Goal: Task Accomplishment & Management: Complete application form

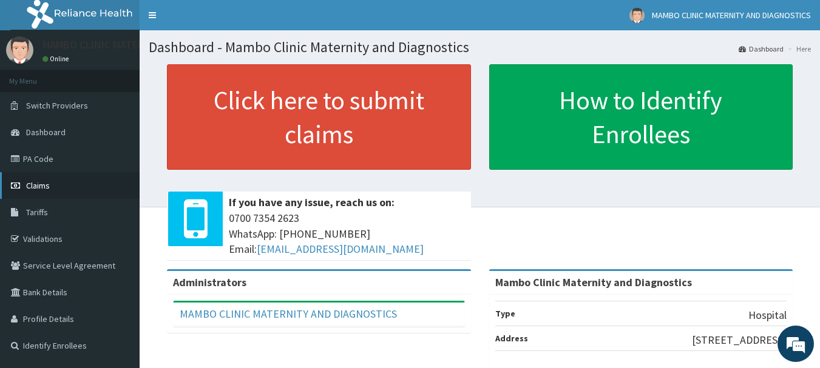
click at [70, 184] on link "Claims" at bounding box center [70, 185] width 140 height 27
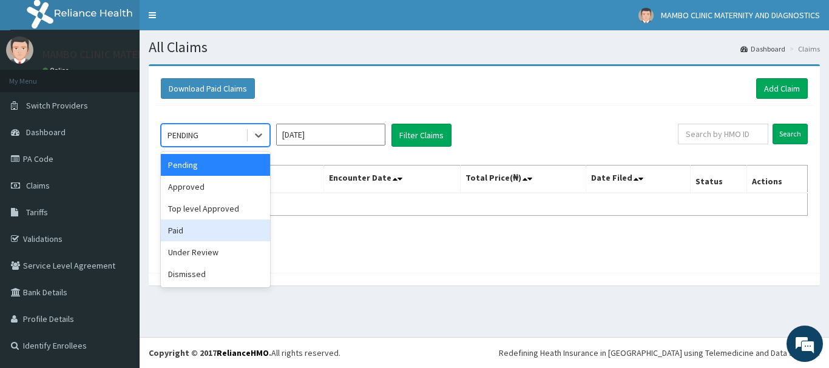
click at [208, 235] on div "Paid" at bounding box center [215, 231] width 109 height 22
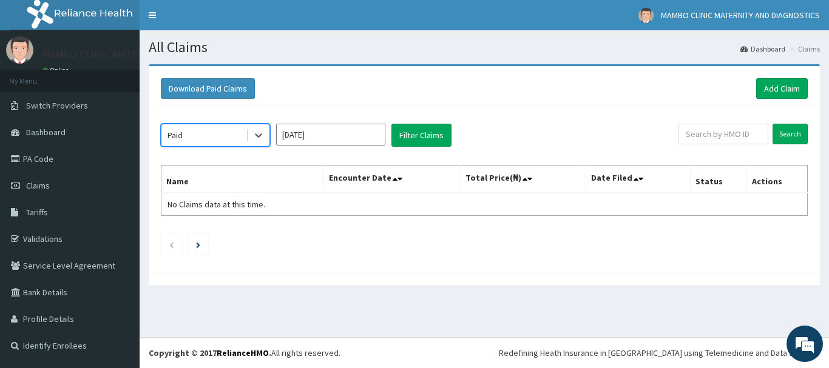
click at [333, 137] on input "Aug 2025" at bounding box center [330, 135] width 109 height 22
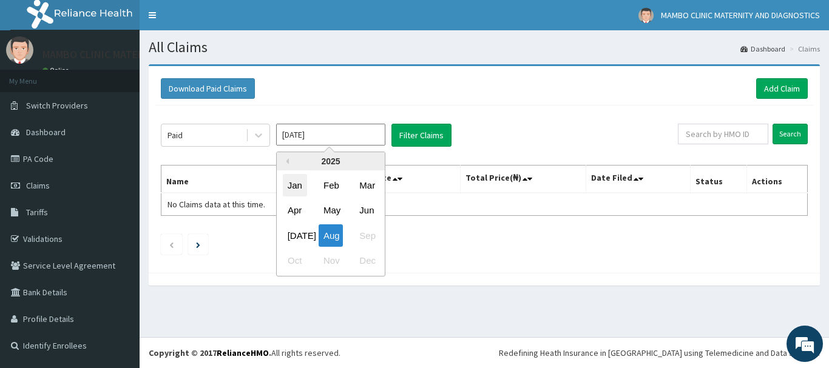
click at [294, 187] on div "Jan" at bounding box center [295, 185] width 24 height 22
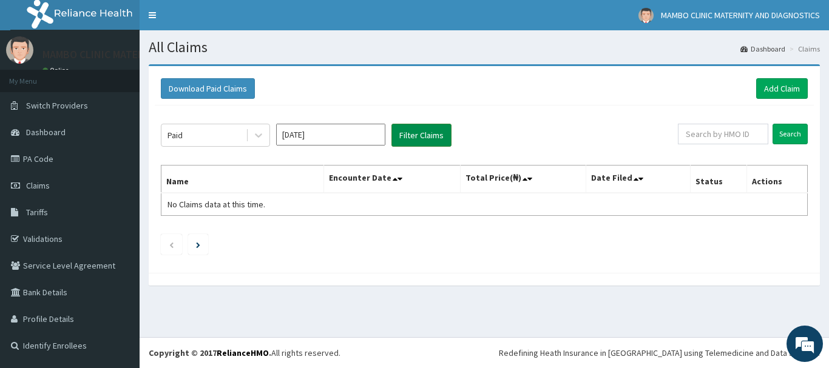
click at [416, 141] on button "Filter Claims" at bounding box center [421, 135] width 60 height 23
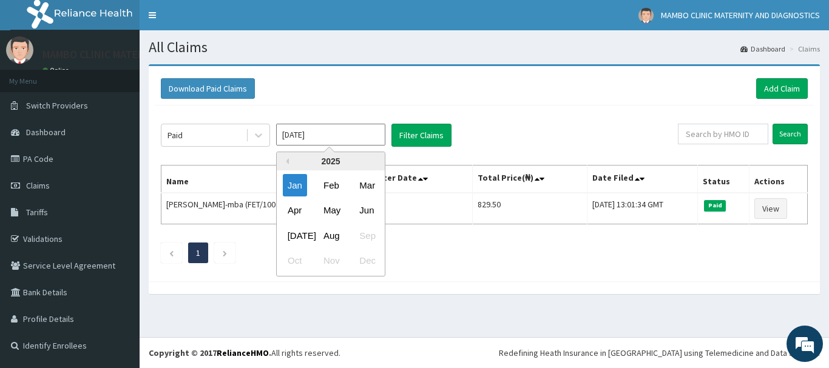
click at [347, 136] on input "Jan 2025" at bounding box center [330, 135] width 109 height 22
click at [332, 182] on div "Feb" at bounding box center [330, 185] width 24 height 22
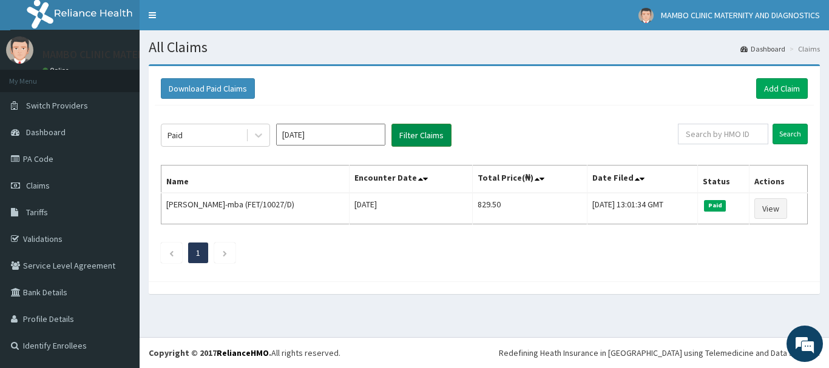
click at [415, 138] on button "Filter Claims" at bounding box center [421, 135] width 60 height 23
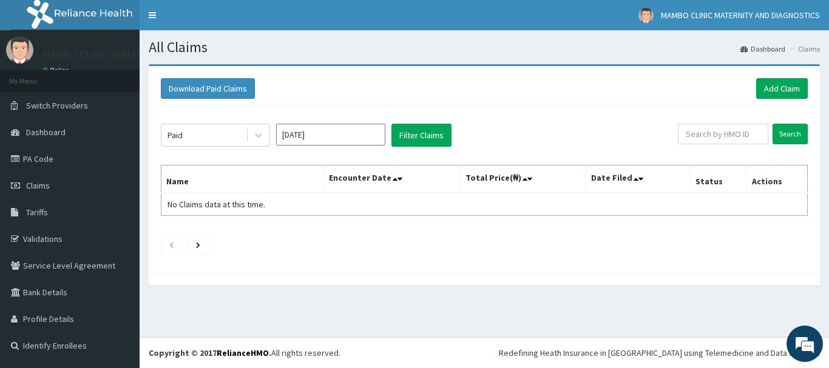
click at [344, 134] on input "Feb 2025" at bounding box center [330, 135] width 109 height 22
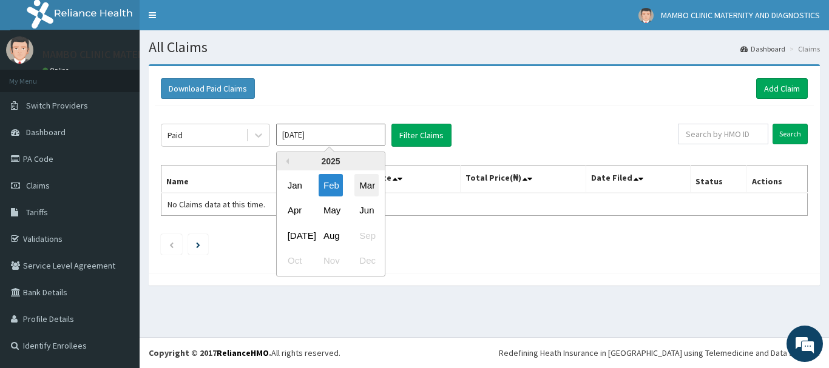
click at [361, 183] on div "Mar" at bounding box center [366, 185] width 24 height 22
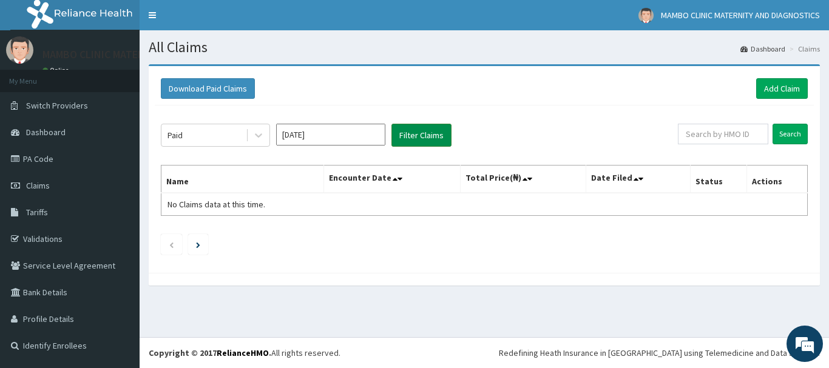
click at [419, 143] on button "Filter Claims" at bounding box center [421, 135] width 60 height 23
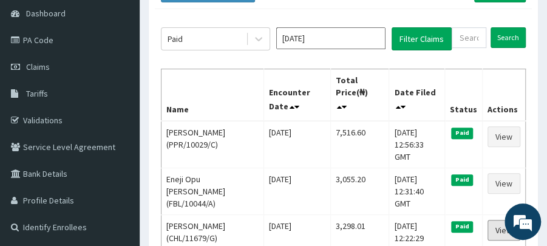
scroll to position [40, 0]
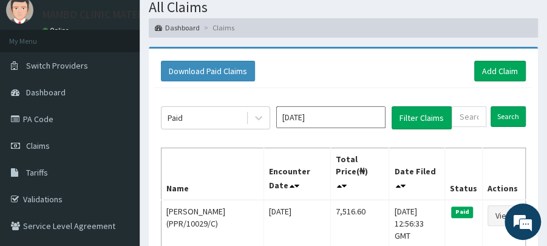
click at [345, 115] on input "Mar 2025" at bounding box center [330, 117] width 109 height 22
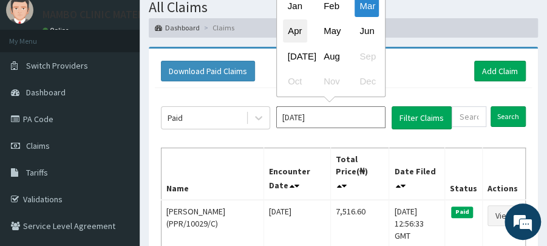
click at [293, 33] on div "Apr" at bounding box center [295, 30] width 24 height 22
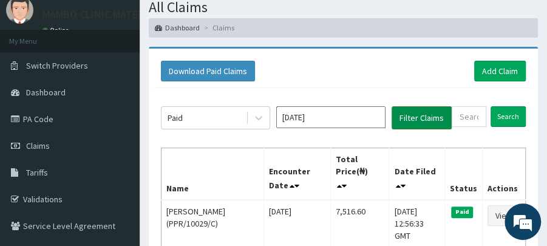
click at [411, 114] on button "Filter Claims" at bounding box center [421, 117] width 60 height 23
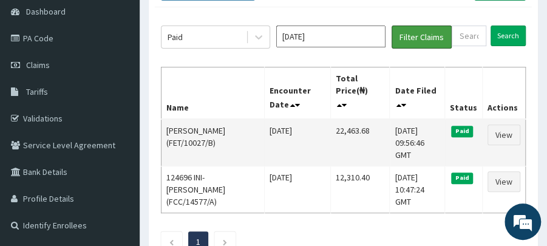
scroll to position [121, 0]
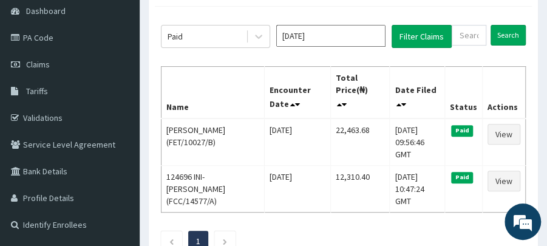
click at [334, 39] on input "Apr 2025" at bounding box center [330, 36] width 109 height 22
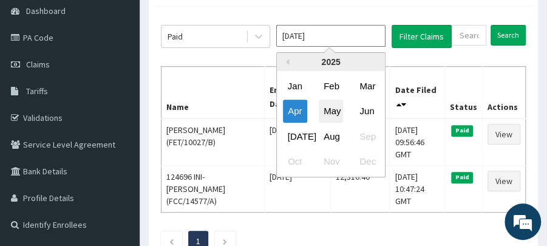
click at [331, 108] on div "May" at bounding box center [330, 110] width 24 height 22
click at [335, 35] on input "May 2025" at bounding box center [330, 36] width 109 height 22
click at [328, 111] on div "May" at bounding box center [330, 110] width 24 height 22
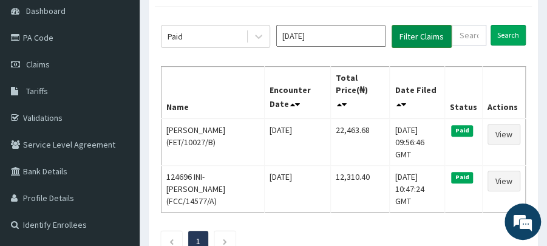
click at [419, 39] on button "Filter Claims" at bounding box center [421, 36] width 60 height 23
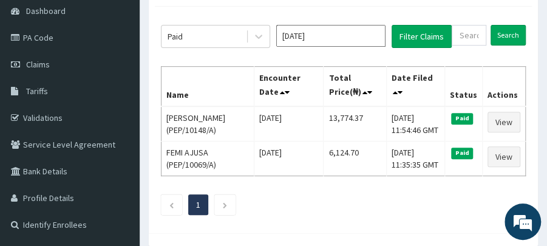
click at [311, 33] on input "May 2025" at bounding box center [330, 36] width 109 height 22
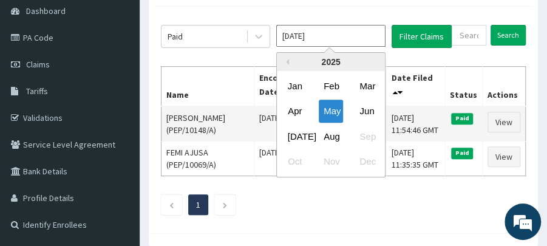
drag, startPoint x: 368, startPoint y: 118, endPoint x: 368, endPoint y: 108, distance: 10.3
click at [368, 118] on div "Jun" at bounding box center [366, 110] width 24 height 22
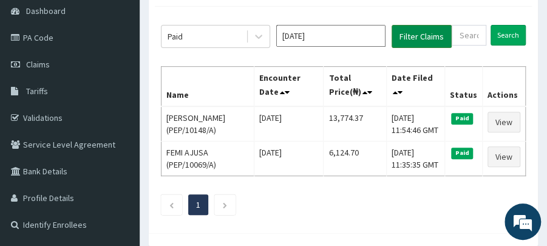
click at [415, 40] on button "Filter Claims" at bounding box center [421, 36] width 60 height 23
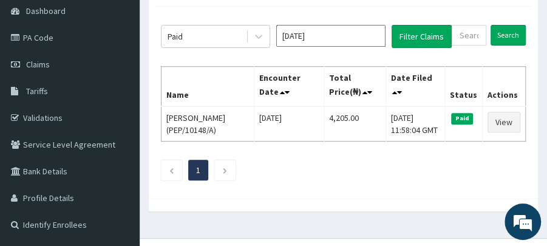
click at [309, 35] on input "Jun 2025" at bounding box center [330, 36] width 109 height 22
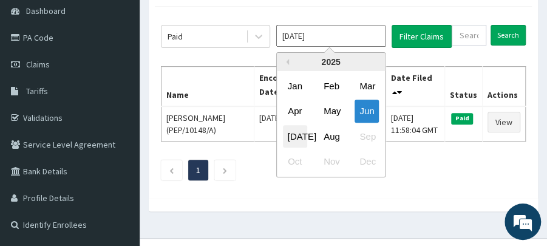
click at [298, 137] on div "[DATE]" at bounding box center [295, 135] width 24 height 22
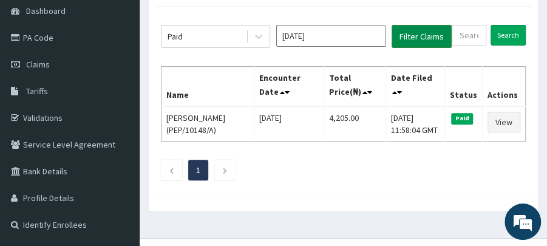
click at [410, 35] on button "Filter Claims" at bounding box center [421, 36] width 60 height 23
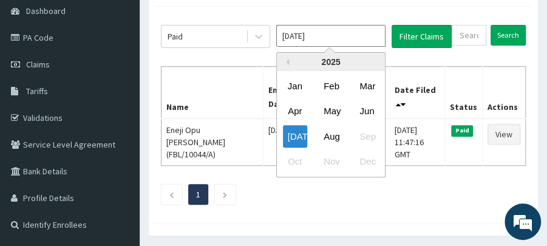
click at [314, 38] on input "[DATE]" at bounding box center [330, 36] width 109 height 22
click at [329, 136] on div "Aug" at bounding box center [330, 135] width 24 height 22
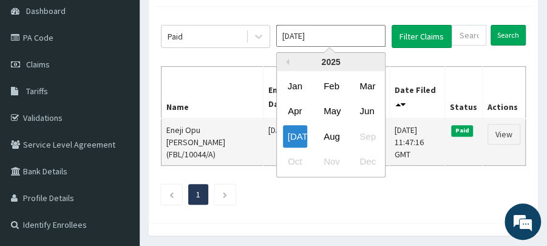
type input "[DATE]"
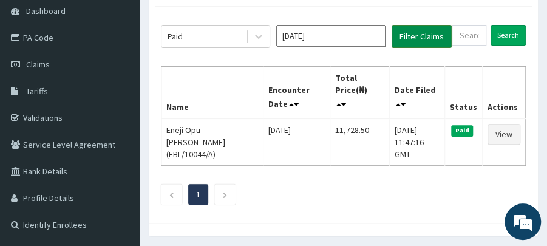
click at [416, 35] on button "Filter Claims" at bounding box center [421, 36] width 60 height 23
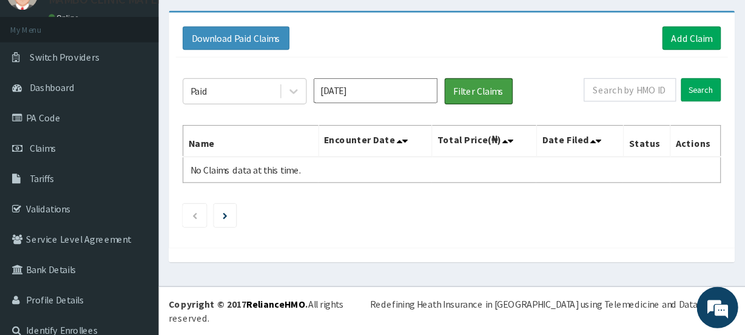
scroll to position [2, 0]
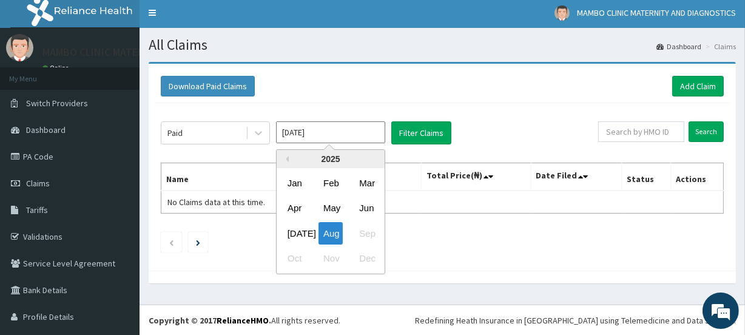
click at [331, 132] on input "[DATE]" at bounding box center [330, 132] width 109 height 22
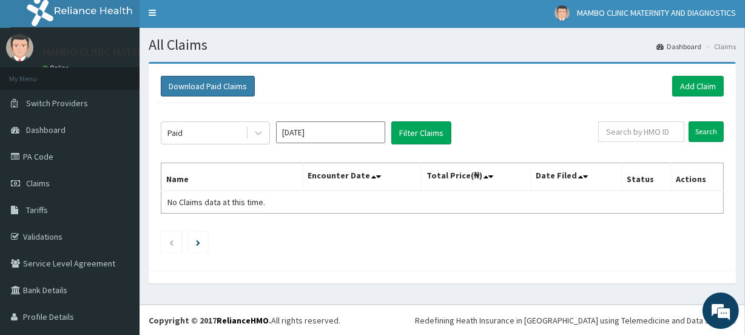
drag, startPoint x: 236, startPoint y: 91, endPoint x: 229, endPoint y: 89, distance: 7.7
click at [229, 89] on button "Download Paid Claims" at bounding box center [208, 86] width 94 height 21
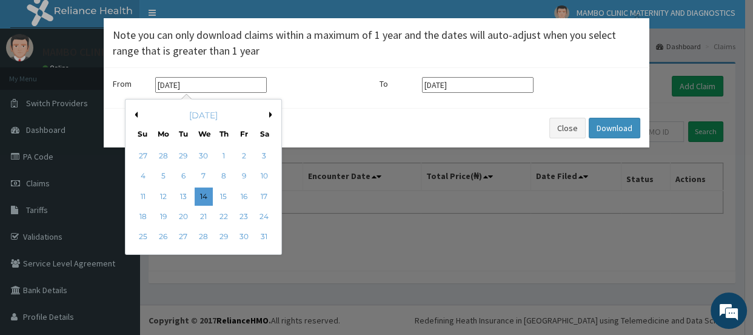
click at [238, 87] on input "[DATE]" at bounding box center [211, 85] width 112 height 16
click at [136, 115] on button "Previous Month" at bounding box center [135, 115] width 6 height 6
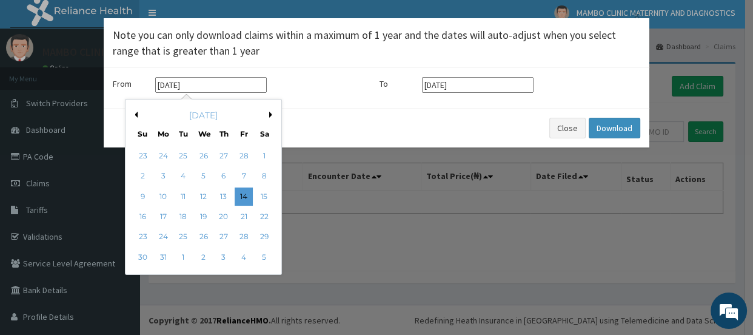
click at [136, 115] on button "Previous Month" at bounding box center [135, 115] width 6 height 6
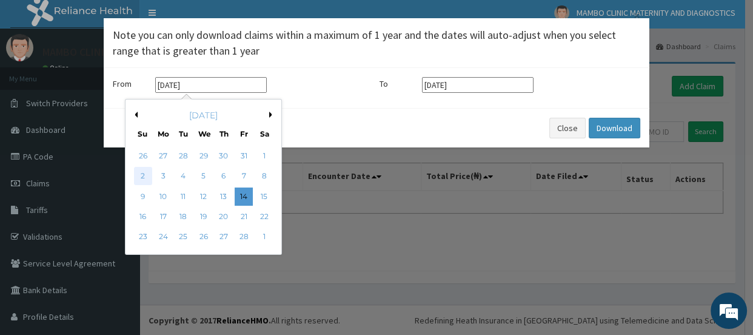
click at [145, 176] on div "2" at bounding box center [143, 176] width 18 height 18
type input "02-02-2025"
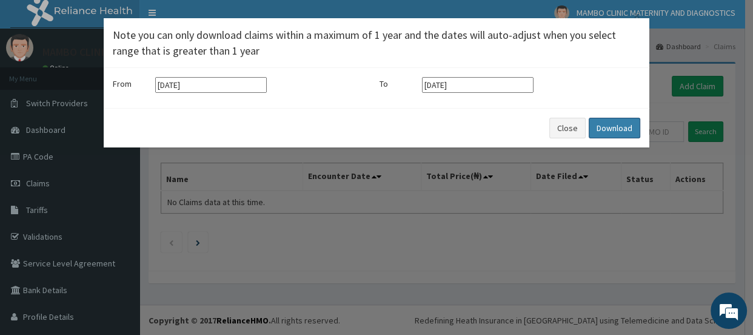
click at [618, 130] on button "Download" at bounding box center [615, 128] width 52 height 21
click at [564, 125] on button "Close" at bounding box center [568, 128] width 36 height 21
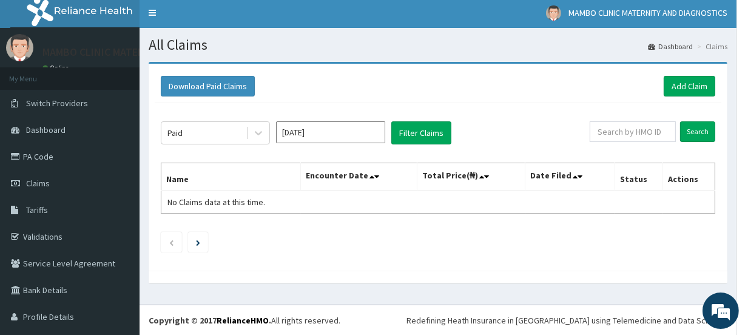
click at [311, 78] on div "Download Paid Claims Add Claim" at bounding box center [438, 86] width 554 height 21
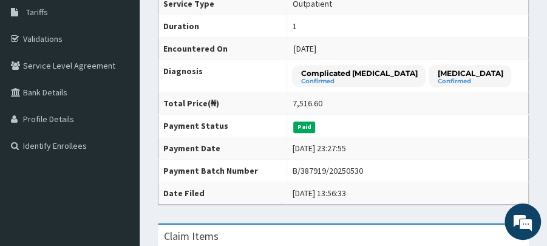
scroll to position [202, 0]
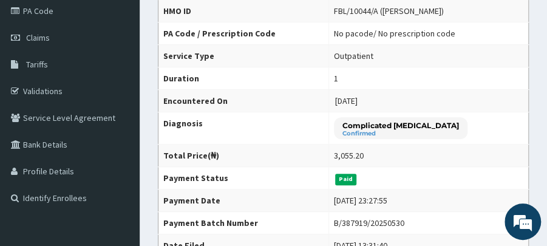
scroll to position [161, 0]
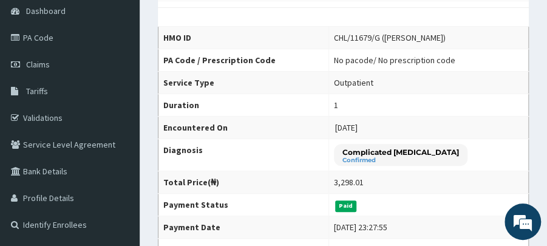
scroll to position [161, 0]
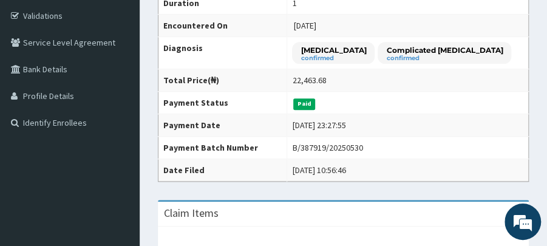
scroll to position [243, 0]
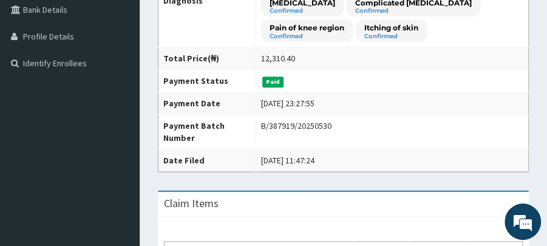
scroll to position [121, 0]
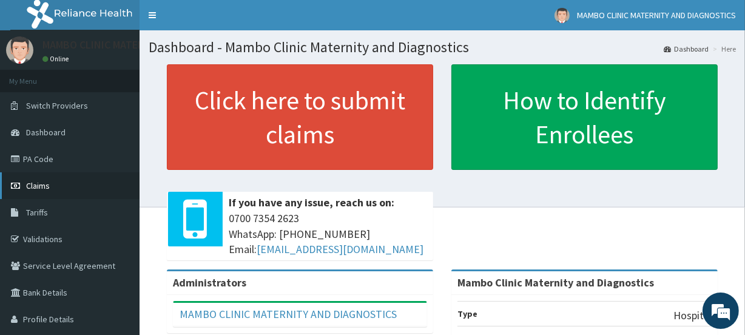
click at [64, 186] on link "Claims" at bounding box center [70, 185] width 140 height 27
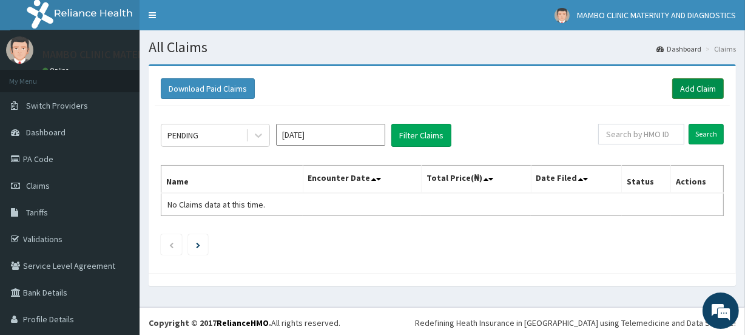
click at [675, 92] on link "Add Claim" at bounding box center [698, 88] width 52 height 21
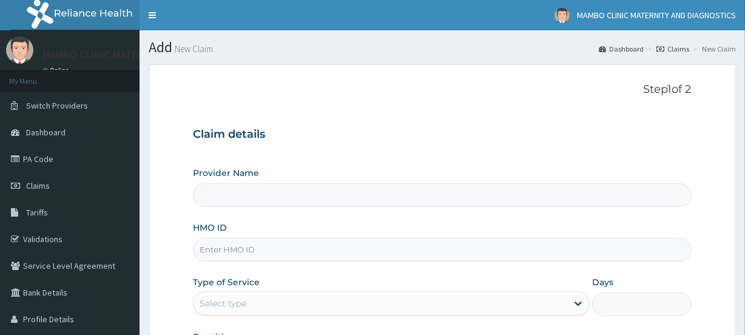
type input "Mambo Clinic Maternity and Diagnostics"
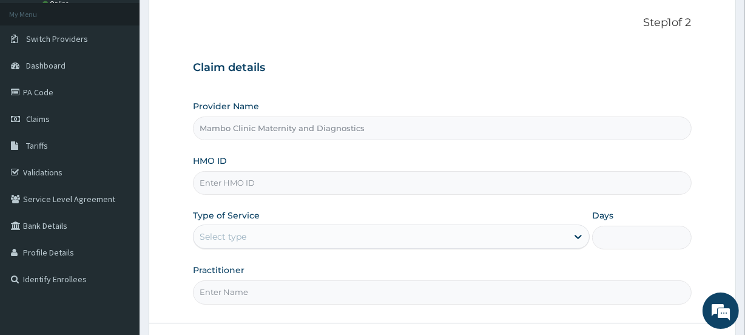
scroll to position [110, 0]
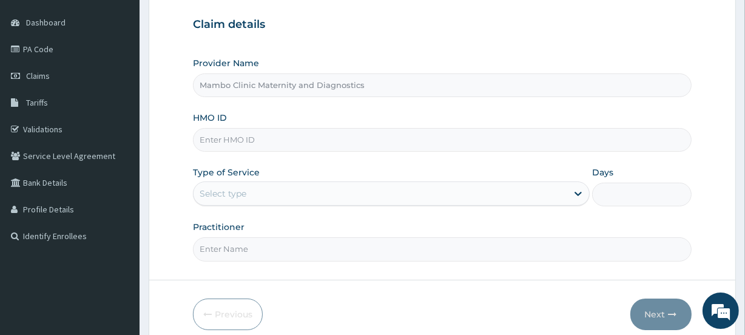
click at [321, 136] on input "HMO ID" at bounding box center [442, 140] width 498 height 24
click at [306, 143] on input "AVL/10154/D" at bounding box center [442, 140] width 498 height 24
type input "AVL/10154/D"
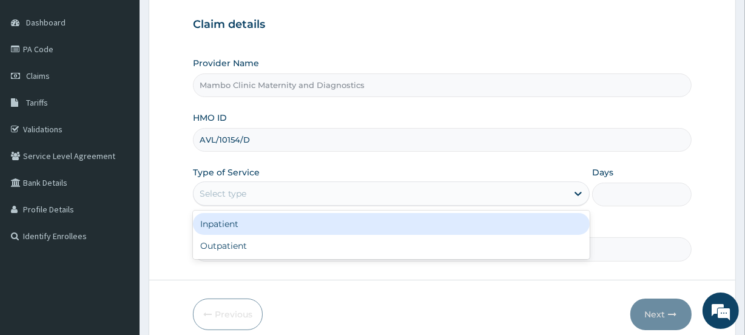
click at [291, 186] on div "Select type" at bounding box center [381, 193] width 374 height 19
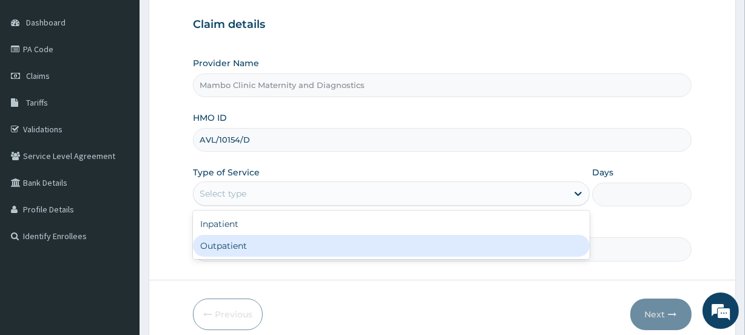
click at [261, 246] on div "Outpatient" at bounding box center [391, 246] width 397 height 22
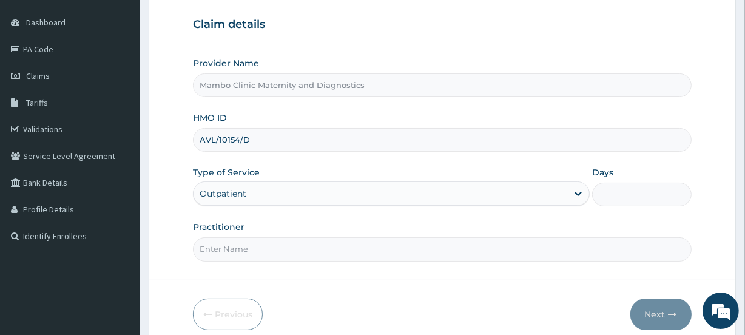
type input "1"
click at [291, 136] on input "AVL/10154/D" at bounding box center [442, 140] width 498 height 24
click at [297, 136] on input "AVL/10154/D" at bounding box center [442, 140] width 498 height 24
type input "AVL/10154/D"
click at [275, 243] on input "Practitioner" at bounding box center [442, 249] width 498 height 24
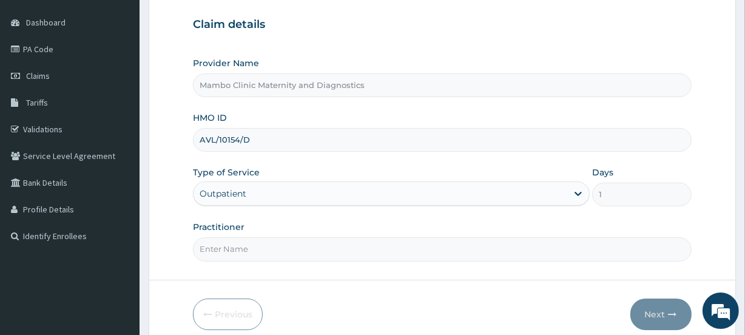
click at [275, 130] on input "AVL/10154/D" at bounding box center [442, 140] width 498 height 24
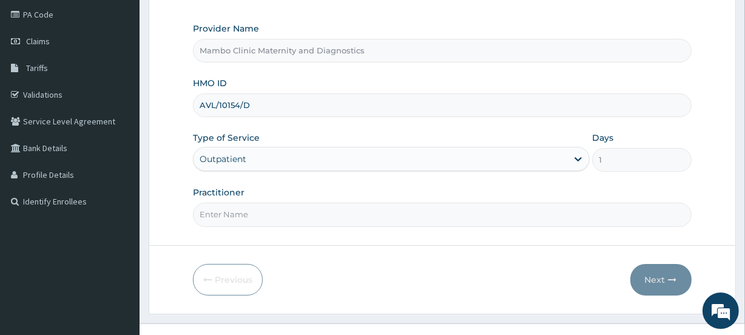
scroll to position [163, 0]
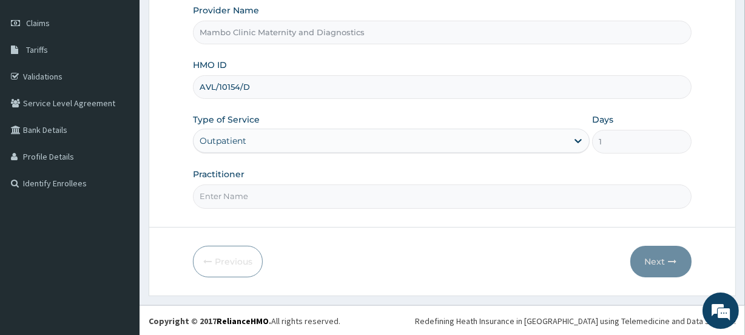
click at [284, 198] on input "Practitioner" at bounding box center [442, 196] width 498 height 24
type input "DR ADEYEMI"
click at [649, 252] on button "Next" at bounding box center [660, 262] width 61 height 32
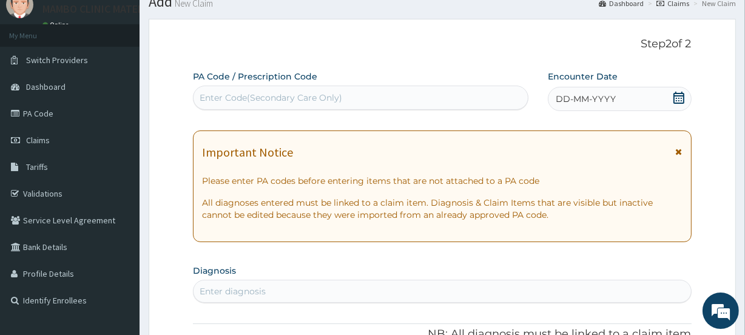
scroll to position [0, 0]
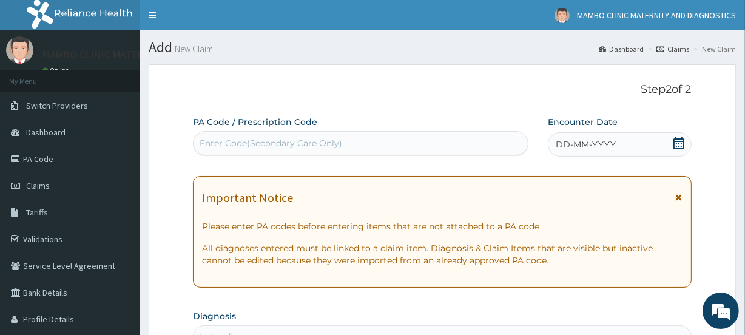
click at [574, 149] on span "DD-MM-YYYY" at bounding box center [586, 144] width 60 height 12
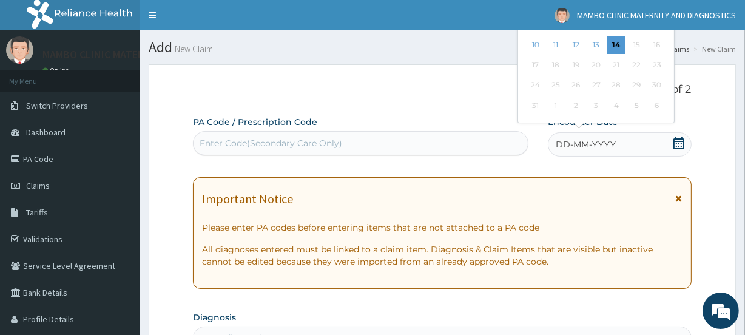
click at [562, 147] on span "DD-MM-YYYY" at bounding box center [586, 144] width 60 height 12
click at [673, 143] on icon at bounding box center [678, 143] width 11 height 12
click at [529, 146] on div "PA Code / Prescription Code Enter Code(Secondary Care Only) Encounter Date DD-M…" at bounding box center [432, 137] width 479 height 42
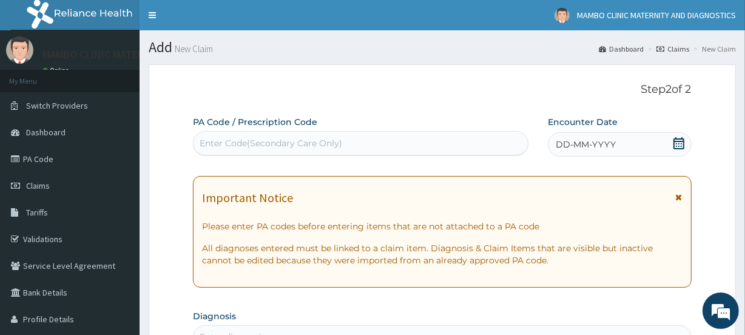
click at [556, 145] on span "DD-MM-YYYY" at bounding box center [586, 144] width 60 height 12
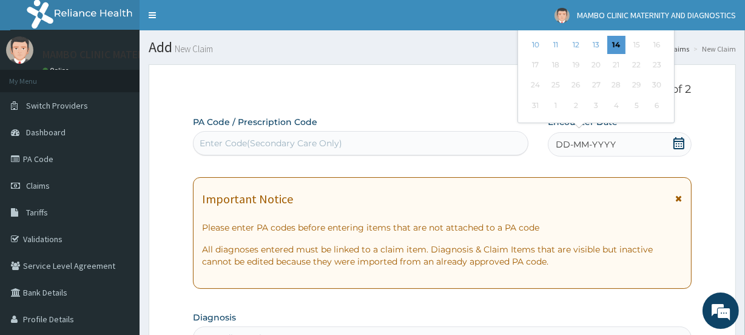
click at [679, 144] on icon at bounding box center [679, 143] width 12 height 12
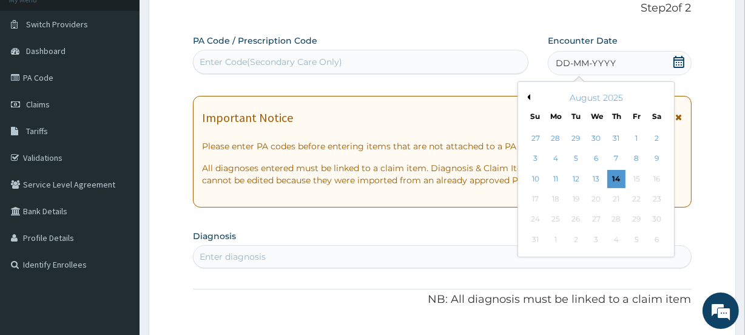
scroll to position [110, 0]
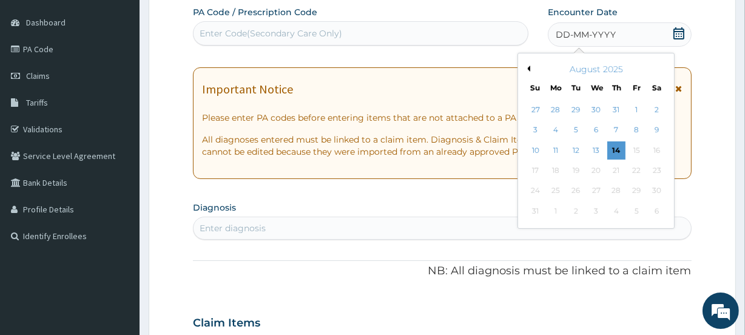
click at [531, 68] on div "August 2025" at bounding box center [596, 69] width 146 height 12
click at [528, 67] on button "Previous Month" at bounding box center [527, 69] width 6 height 6
click at [527, 67] on button "Previous Month" at bounding box center [527, 69] width 6 height 6
click at [556, 148] on div "12" at bounding box center [556, 150] width 18 height 18
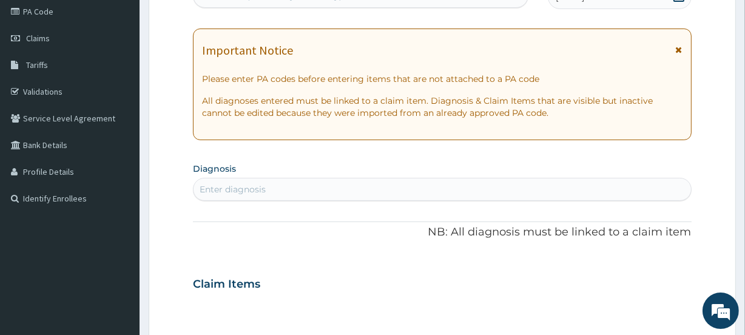
scroll to position [165, 0]
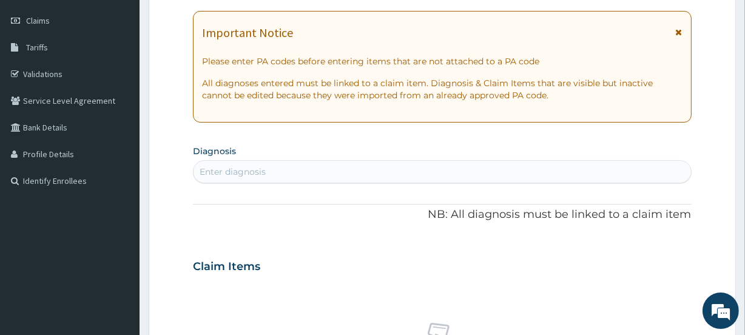
click at [314, 175] on div "Enter diagnosis" at bounding box center [442, 171] width 497 height 19
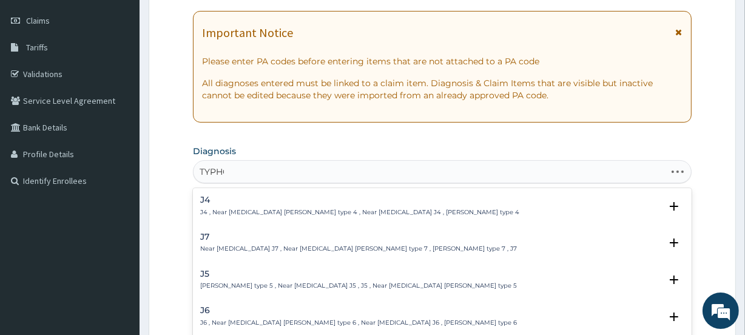
type input "TYPHOI"
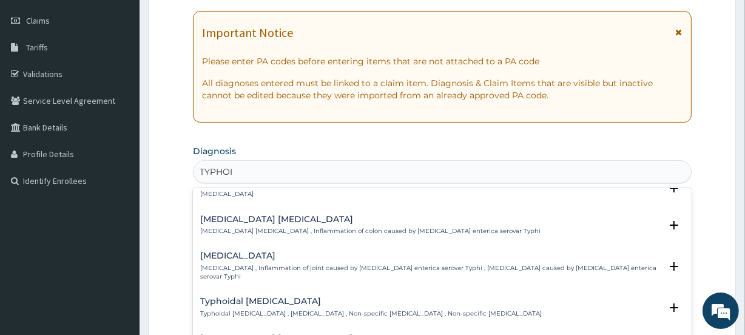
scroll to position [0, 0]
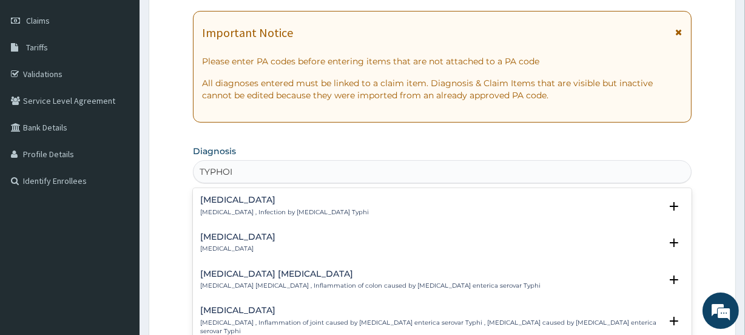
click at [320, 208] on p "Typhoid fever , Infection by Salmonella Typhi" at bounding box center [284, 212] width 169 height 8
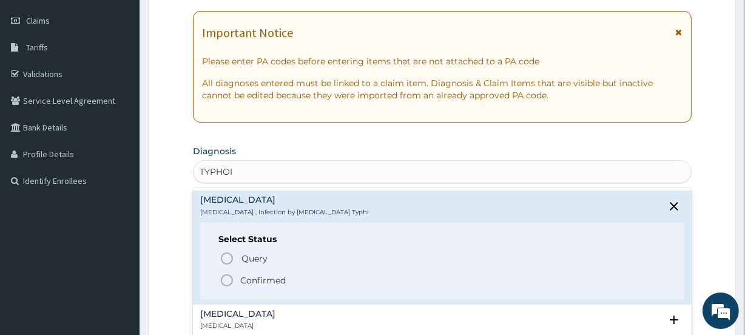
click at [261, 278] on p "Confirmed" at bounding box center [262, 280] width 45 height 12
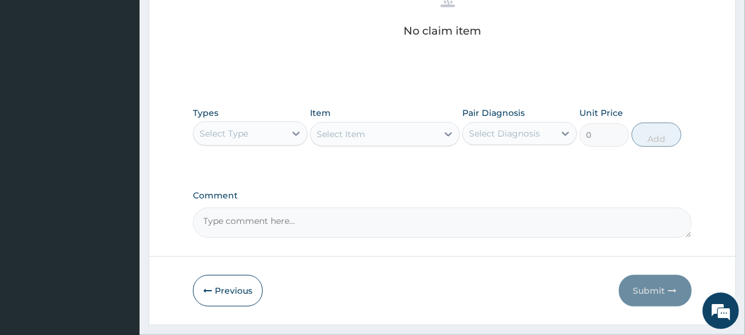
scroll to position [484, 0]
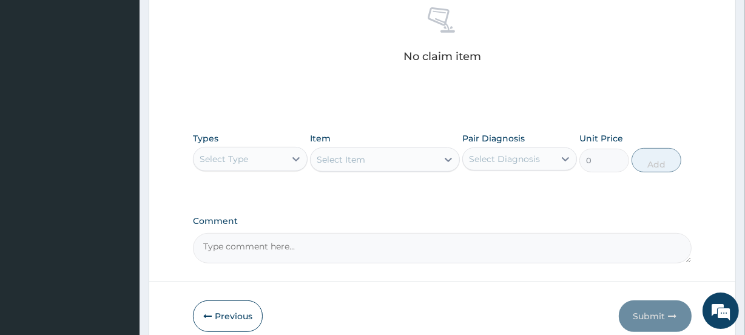
click at [261, 158] on div "Select Type" at bounding box center [240, 158] width 92 height 19
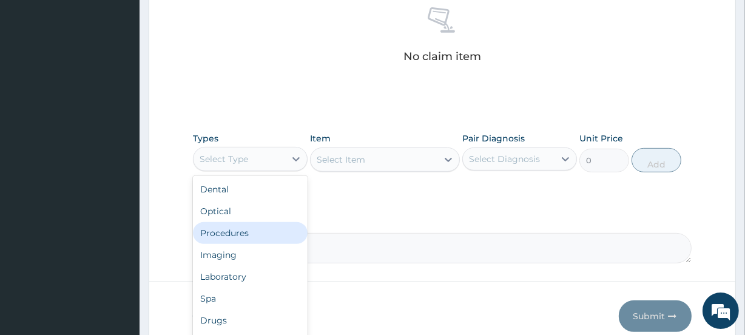
click at [266, 235] on div "Procedures" at bounding box center [250, 233] width 115 height 22
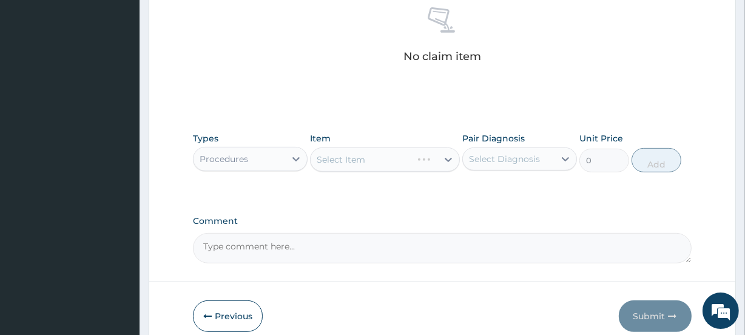
click at [349, 156] on div "Select Item" at bounding box center [384, 159] width 149 height 24
click at [418, 159] on div "Select Item" at bounding box center [374, 159] width 126 height 19
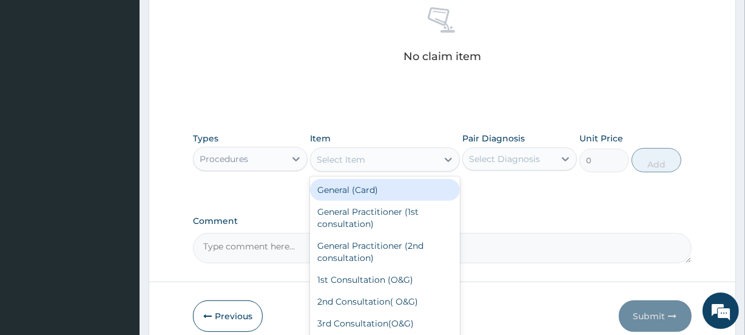
click at [406, 195] on div "General (Card)" at bounding box center [384, 190] width 149 height 22
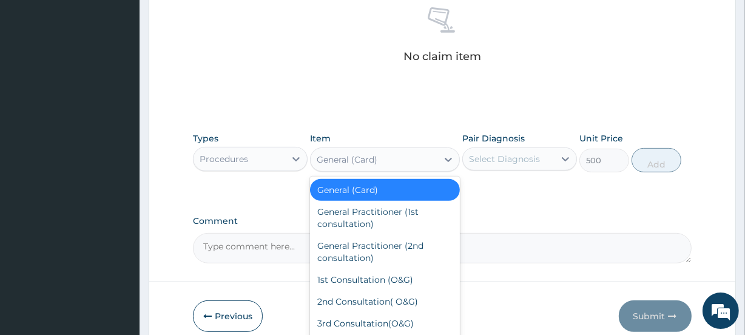
click at [387, 160] on div "General (Card)" at bounding box center [374, 159] width 126 height 19
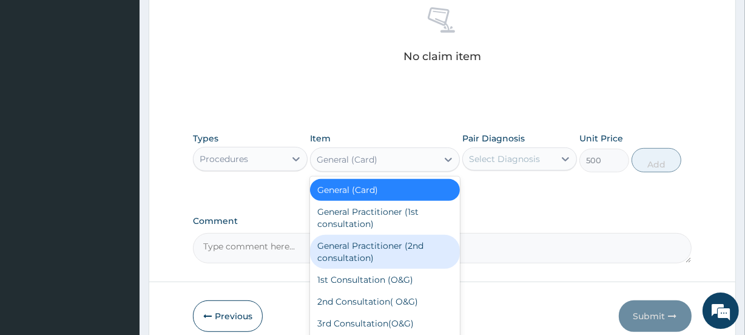
click at [389, 247] on div "General Practitioner (2nd consultation)" at bounding box center [384, 252] width 149 height 34
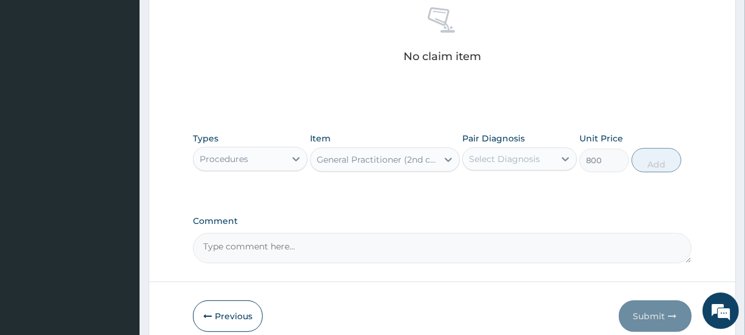
click at [388, 164] on div "General Practitioner (2nd consultation)" at bounding box center [377, 159] width 121 height 12
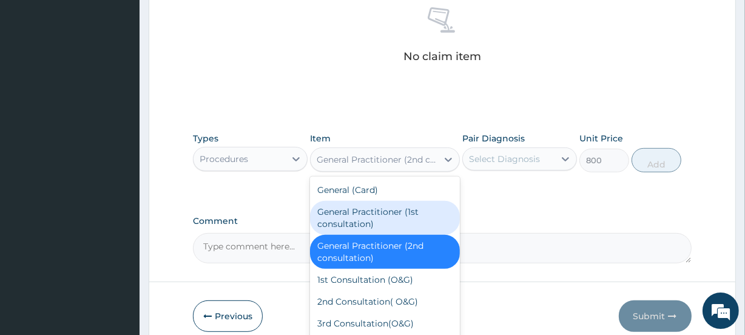
click at [382, 212] on div "General Practitioner (1st consultation)" at bounding box center [384, 218] width 149 height 34
type input "1500"
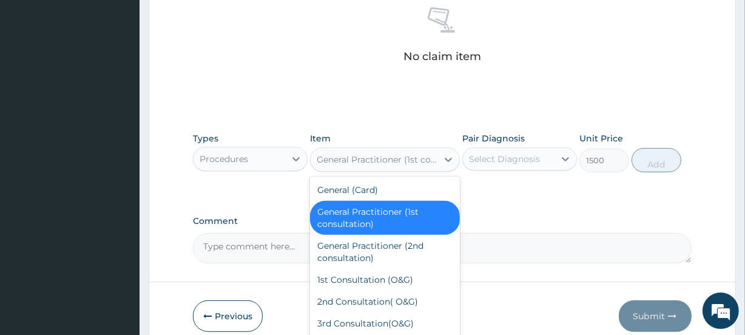
click at [375, 165] on div "General Practitioner (1st consultation)" at bounding box center [374, 159] width 126 height 19
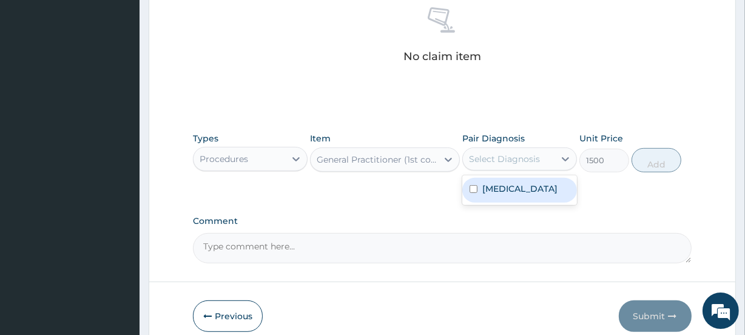
click at [519, 156] on div "Select Diagnosis" at bounding box center [504, 159] width 71 height 12
click at [518, 184] on label "Typhoid fever" at bounding box center [519, 189] width 75 height 12
checkbox input "true"
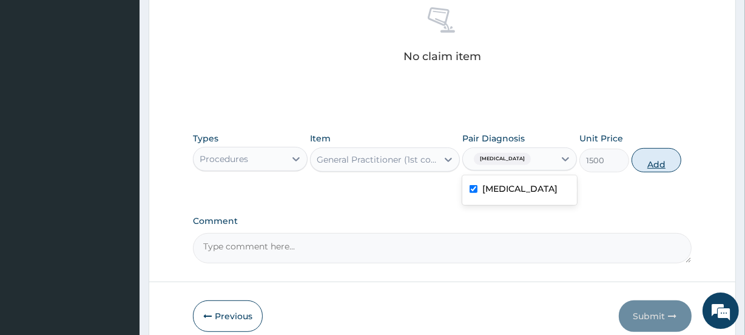
click at [651, 163] on button "Add" at bounding box center [656, 160] width 50 height 24
type input "0"
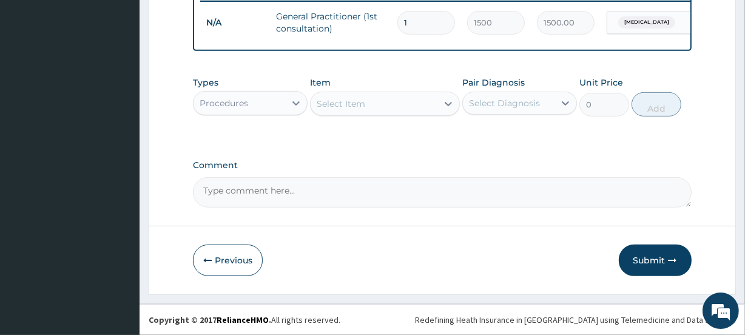
click at [233, 103] on div "Procedures" at bounding box center [240, 102] width 92 height 19
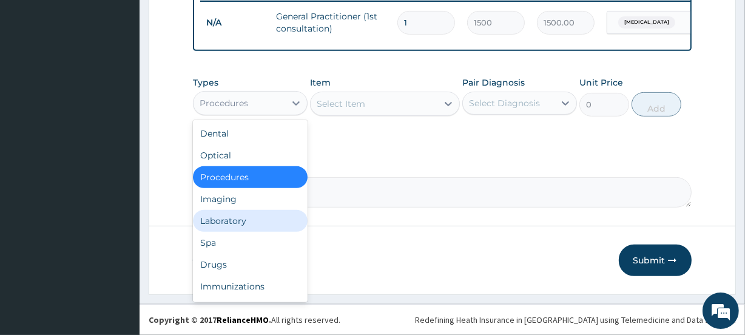
scroll to position [41, 0]
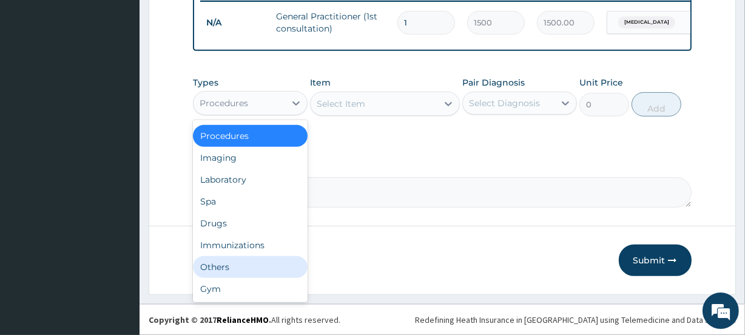
click at [237, 278] on div "Others" at bounding box center [250, 267] width 115 height 22
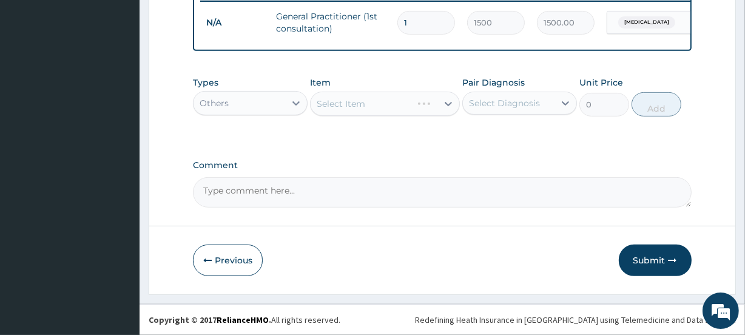
click at [366, 107] on div "Select Item" at bounding box center [384, 104] width 149 height 24
click at [441, 112] on div at bounding box center [448, 104] width 22 height 22
click at [441, 113] on div at bounding box center [448, 104] width 22 height 22
click at [440, 113] on div at bounding box center [448, 104] width 22 height 22
click at [439, 113] on div at bounding box center [448, 104] width 22 height 22
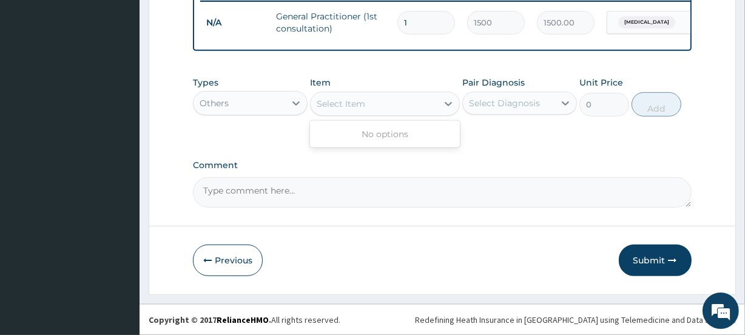
click at [433, 113] on div "Select Item" at bounding box center [374, 103] width 126 height 19
click at [374, 111] on div "Select Item" at bounding box center [374, 103] width 126 height 19
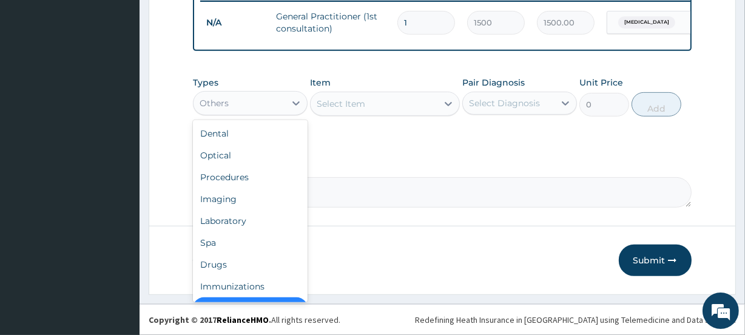
click at [261, 113] on div "Others" at bounding box center [240, 102] width 92 height 19
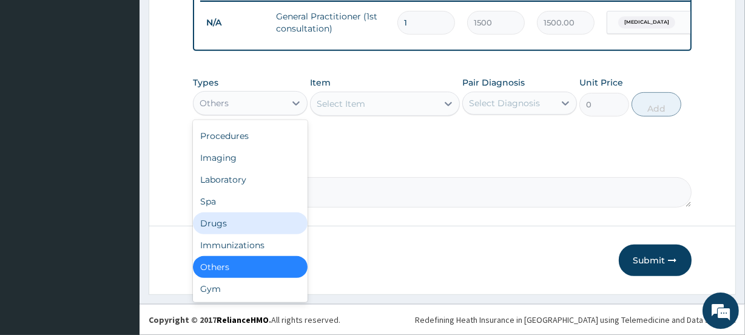
scroll to position [0, 0]
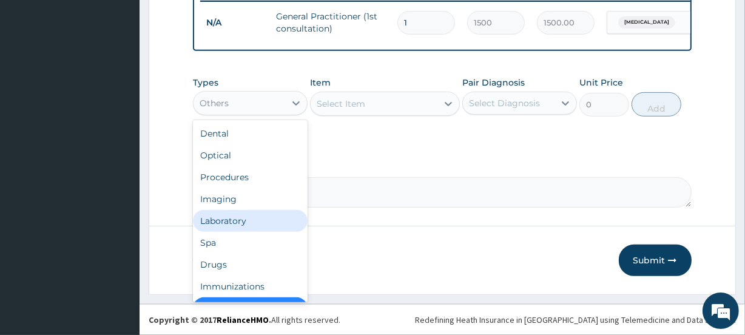
drag, startPoint x: 241, startPoint y: 224, endPoint x: 249, endPoint y: 218, distance: 9.6
click at [240, 224] on div "Laboratory" at bounding box center [250, 221] width 115 height 22
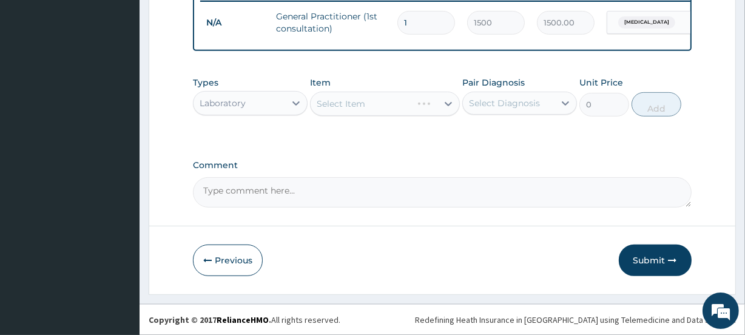
click at [382, 104] on div "Select Item" at bounding box center [384, 104] width 149 height 24
click at [372, 112] on div "Select Item" at bounding box center [384, 104] width 149 height 24
click at [422, 109] on div "Select Item" at bounding box center [374, 103] width 126 height 19
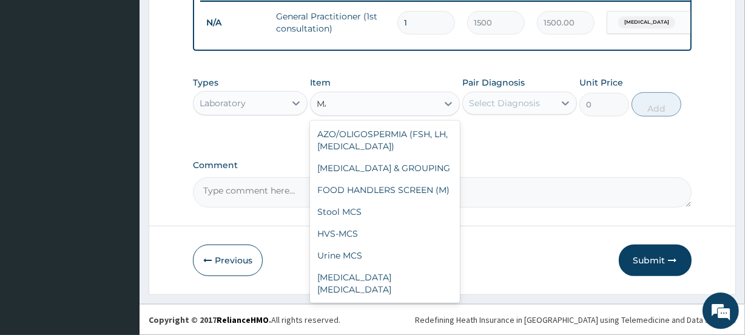
scroll to position [232, 0]
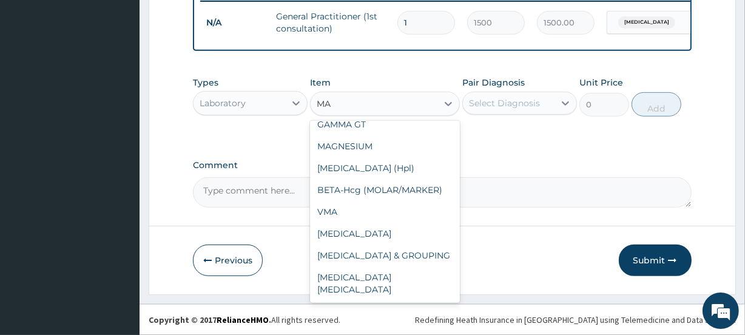
type input "MAL"
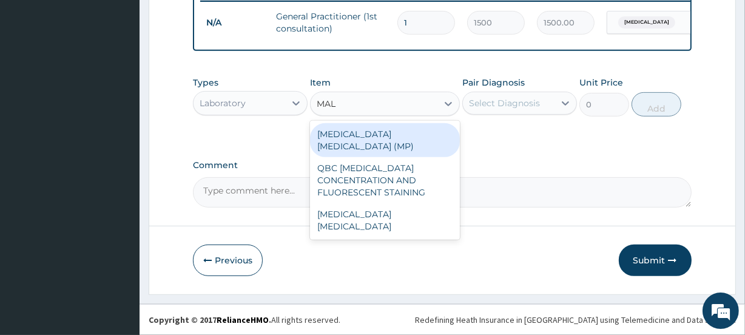
click at [411, 134] on div "MALARIA PARASITE (MP)" at bounding box center [384, 140] width 149 height 34
type input "560"
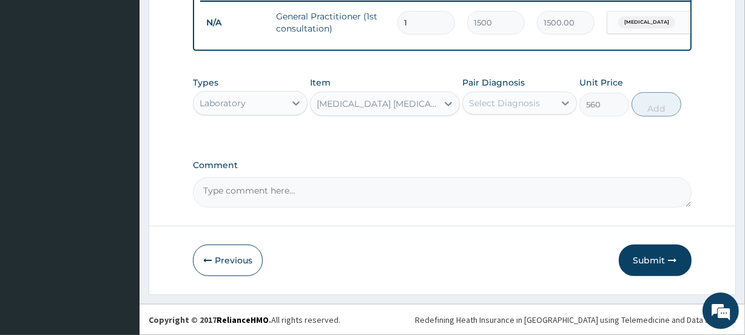
click at [486, 109] on div "Select Diagnosis" at bounding box center [504, 103] width 71 height 12
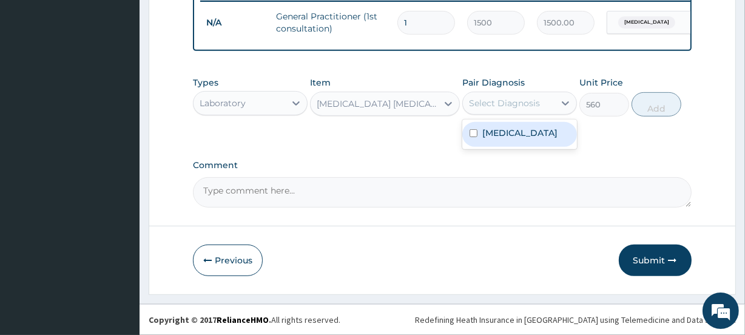
click at [494, 138] on label "Typhoid fever" at bounding box center [519, 133] width 75 height 12
checkbox input "true"
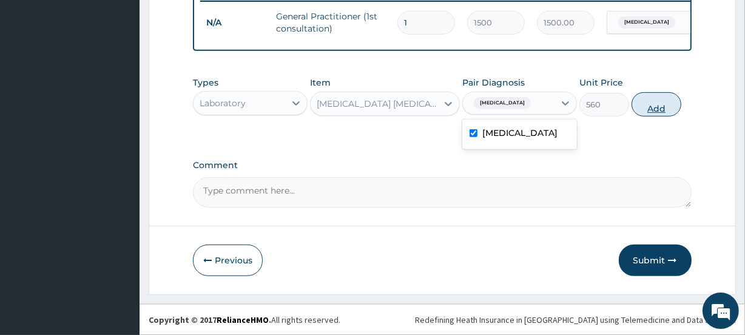
click at [655, 115] on button "Add" at bounding box center [656, 104] width 50 height 24
type input "0"
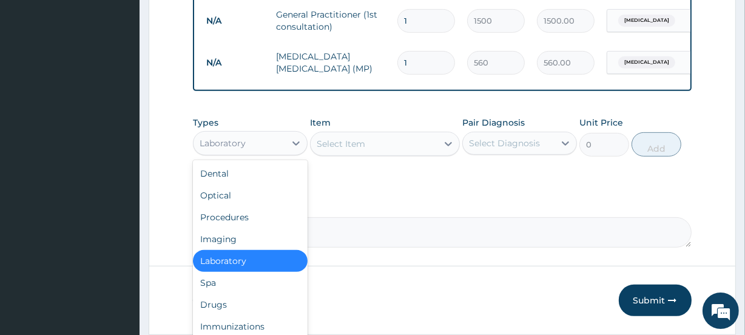
click at [273, 152] on div "Laboratory" at bounding box center [240, 142] width 92 height 19
click at [266, 228] on div "Procedures" at bounding box center [250, 217] width 115 height 22
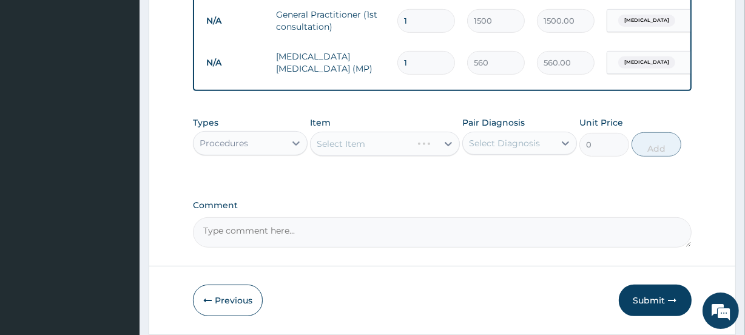
click at [368, 156] on div "Select Item" at bounding box center [384, 144] width 149 height 24
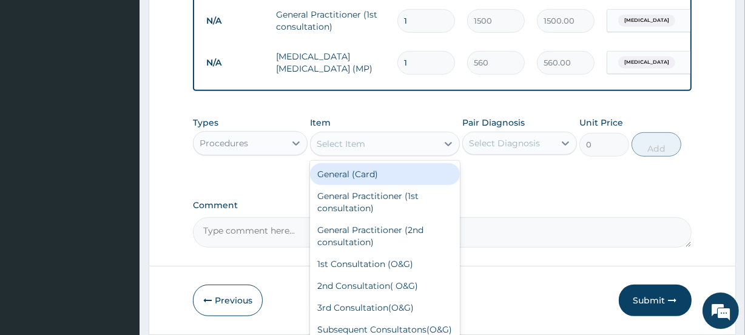
click at [405, 153] on div "Select Item" at bounding box center [374, 143] width 126 height 19
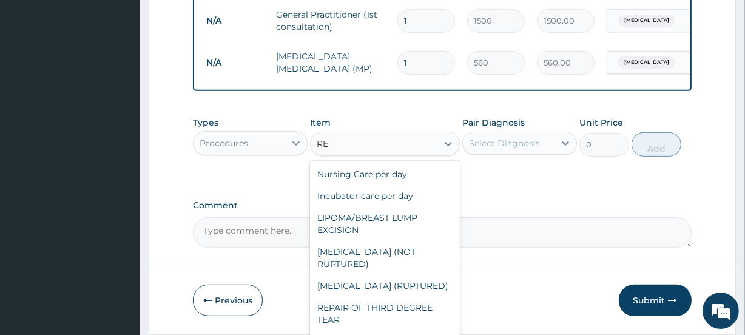
type input "R"
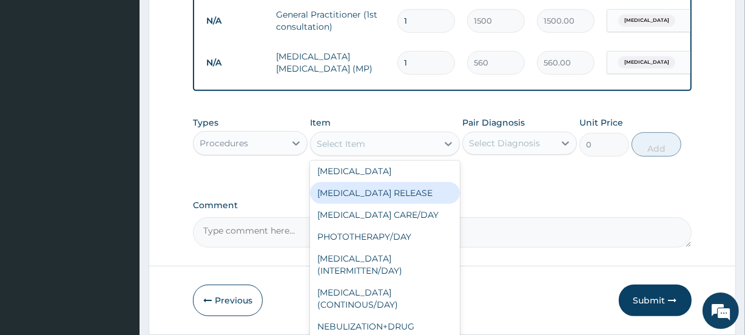
scroll to position [2923, 0]
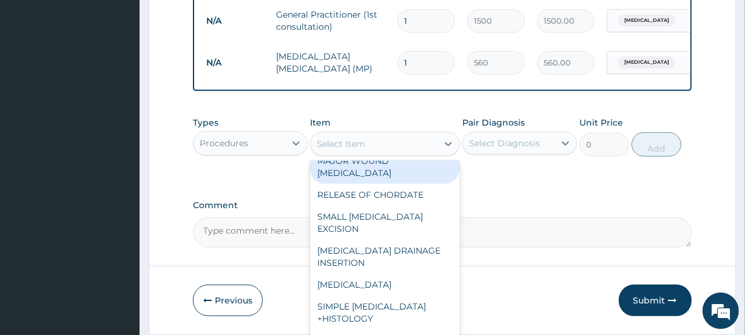
click at [267, 153] on div "Procedures" at bounding box center [240, 142] width 92 height 19
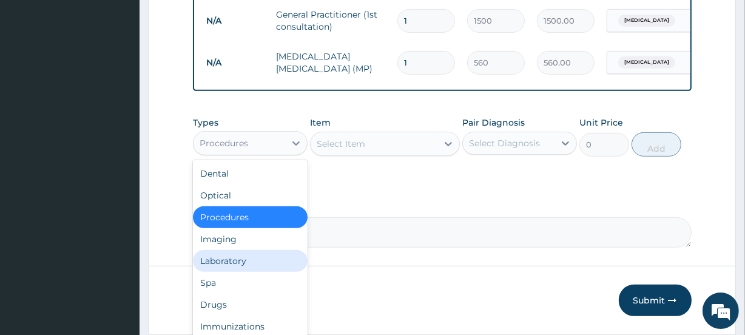
scroll to position [41, 0]
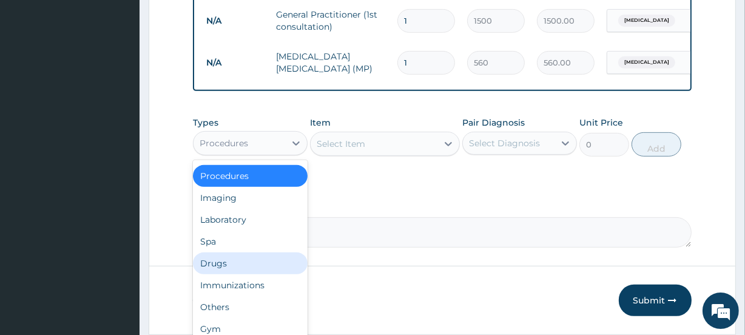
click at [249, 267] on div "Drugs" at bounding box center [250, 263] width 115 height 22
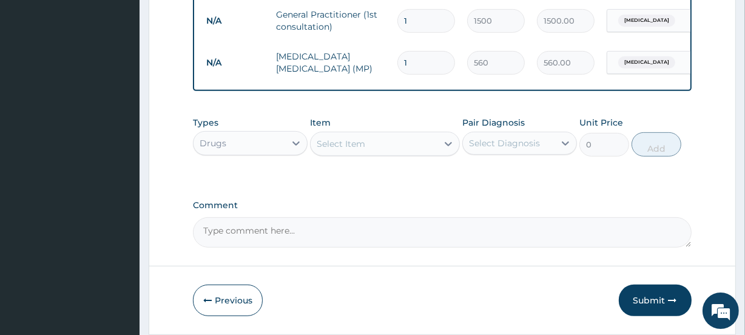
click at [366, 149] on div "Select Item" at bounding box center [374, 143] width 126 height 19
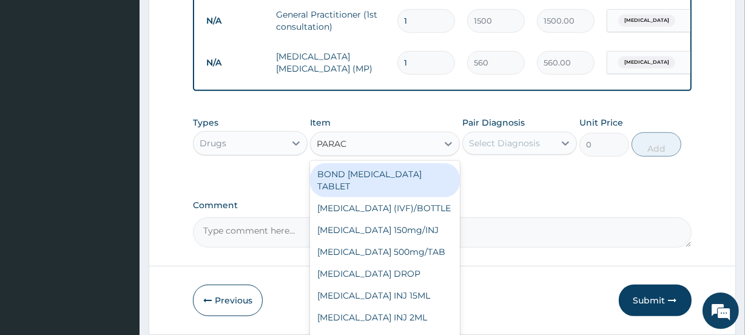
type input "PARACE"
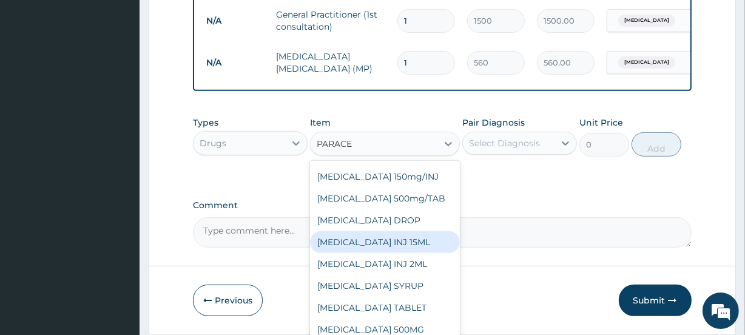
scroll to position [0, 0]
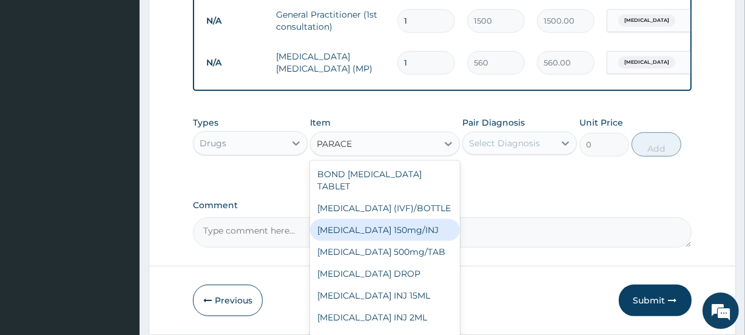
click at [399, 236] on div "Paracetamol 150mg/INJ" at bounding box center [384, 230] width 149 height 22
type input "31.5"
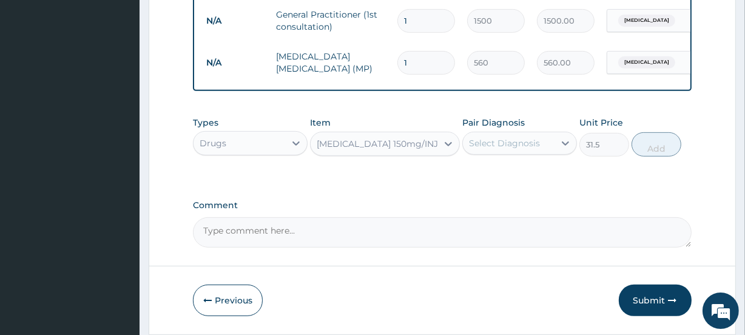
click at [484, 149] on div "Select Diagnosis" at bounding box center [504, 143] width 71 height 12
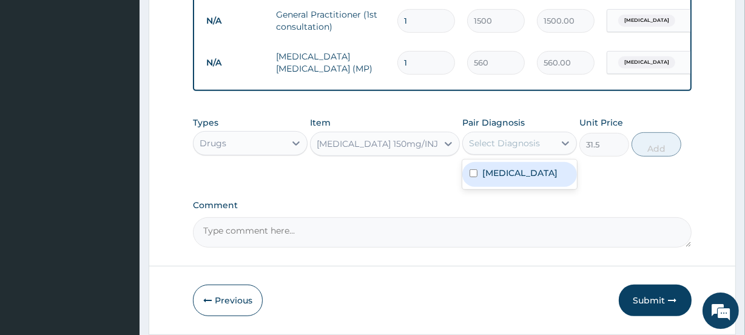
click at [473, 177] on input "checkbox" at bounding box center [473, 173] width 8 height 8
checkbox input "true"
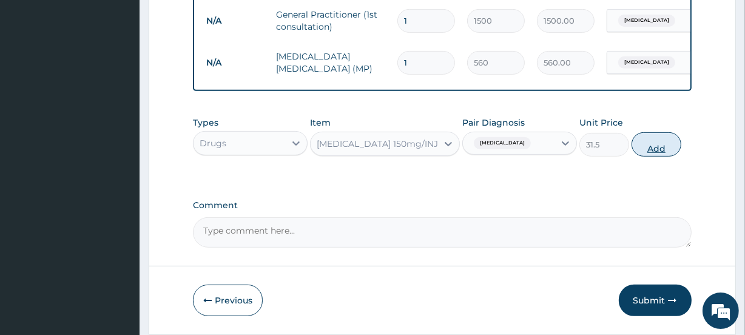
click at [654, 155] on button "Add" at bounding box center [656, 144] width 50 height 24
type input "0"
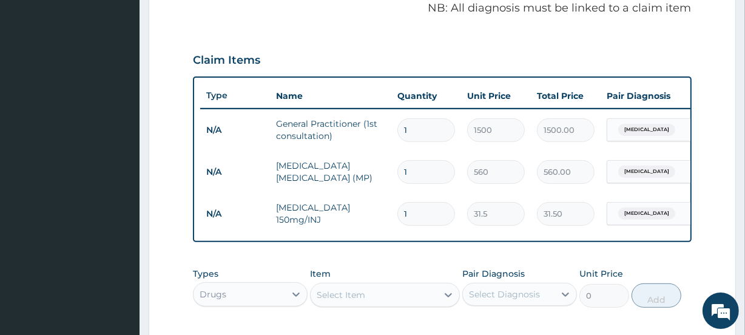
scroll to position [429, 0]
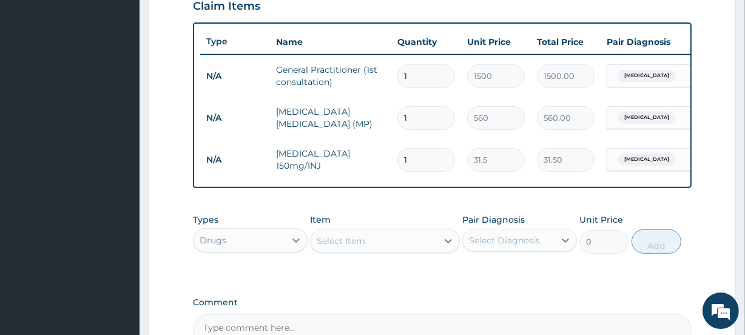
drag, startPoint x: 412, startPoint y: 160, endPoint x: 372, endPoint y: 163, distance: 40.8
click at [372, 163] on tr "N/A Paracetamol 150mg/INJ 1 31.5 31.50 Typhoid fever Delete" at bounding box center [497, 160] width 594 height 42
type input "4"
type input "126.00"
type input "4"
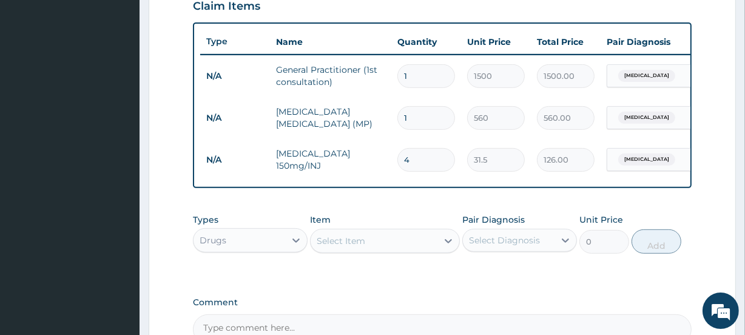
click at [354, 247] on div "Select Item" at bounding box center [341, 241] width 49 height 12
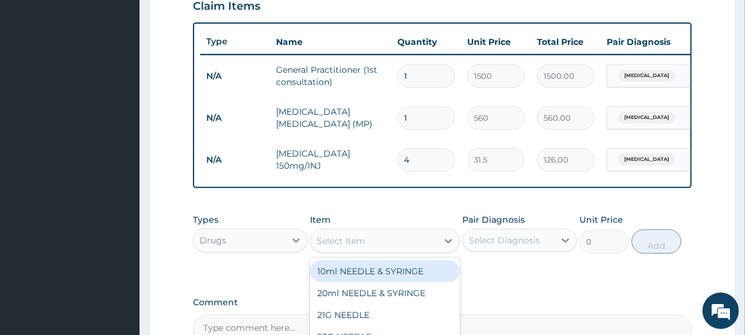
click at [352, 247] on div "Select Item" at bounding box center [341, 241] width 49 height 12
type input "DRIP"
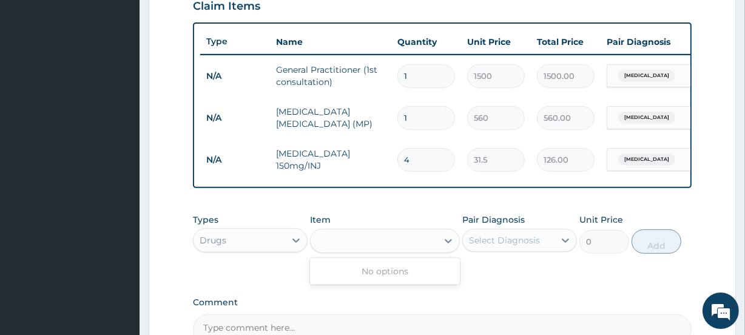
click at [383, 251] on div "DRIP" at bounding box center [374, 240] width 126 height 19
click at [383, 251] on div "Select Item" at bounding box center [374, 240] width 126 height 19
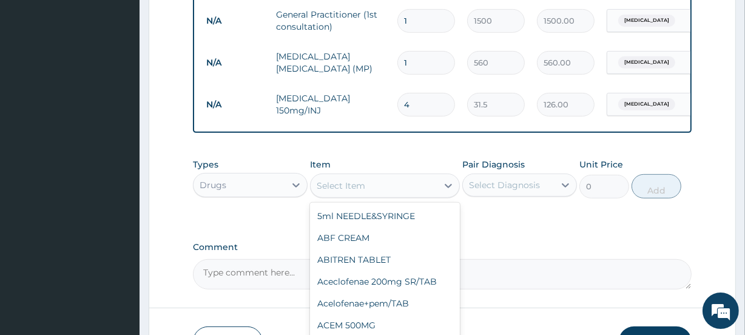
scroll to position [110, 0]
click at [238, 189] on div "Drugs" at bounding box center [240, 184] width 92 height 19
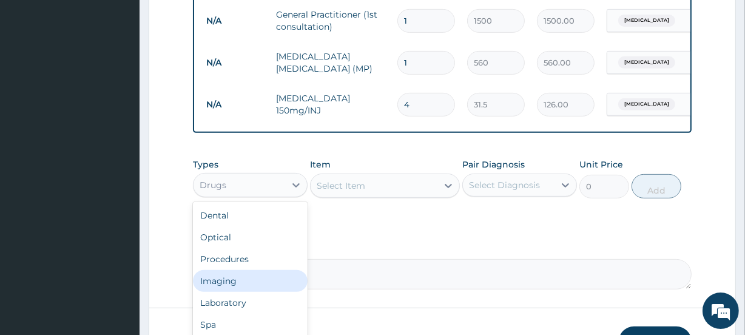
scroll to position [41, 0]
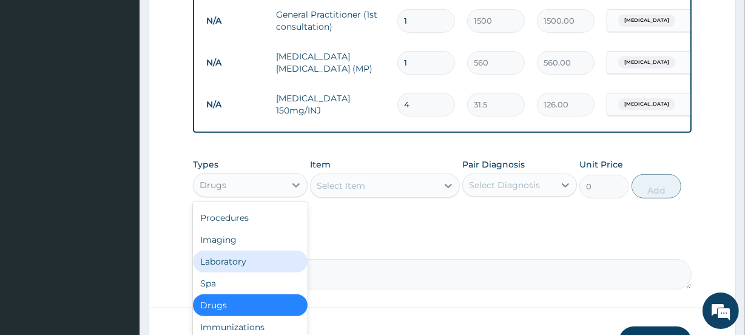
click at [268, 271] on div "Laboratory" at bounding box center [250, 262] width 115 height 22
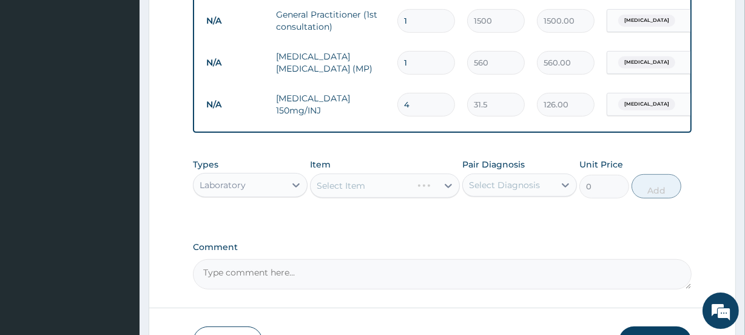
click at [340, 189] on div "Select Item" at bounding box center [384, 185] width 149 height 24
click at [338, 190] on div "Select Item" at bounding box center [341, 186] width 49 height 12
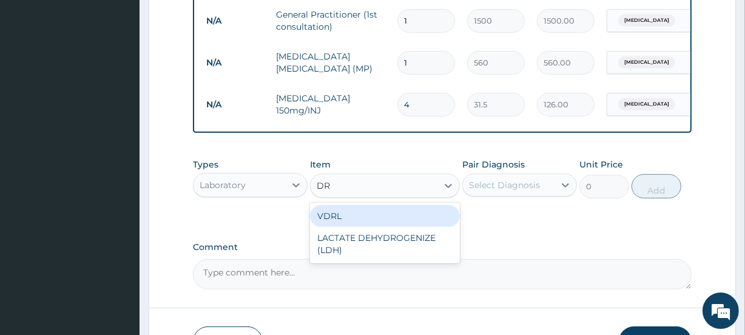
type input "D"
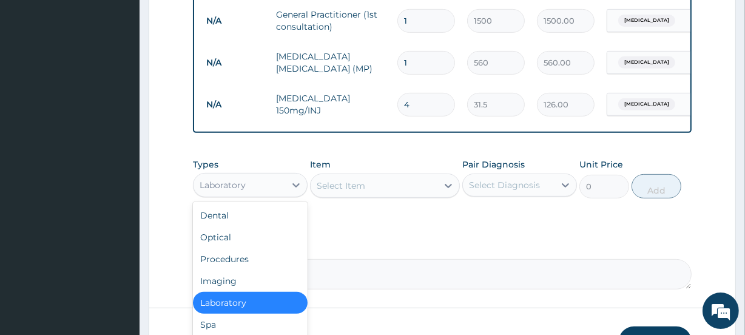
click at [225, 188] on div "Laboratory" at bounding box center [223, 185] width 46 height 12
click at [251, 248] on div "Optical" at bounding box center [250, 237] width 115 height 22
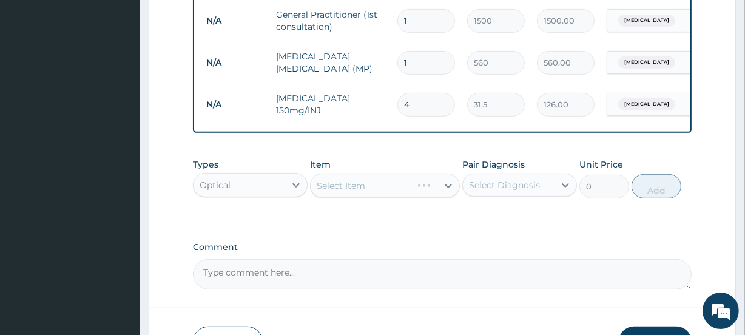
click at [220, 187] on div "Optical" at bounding box center [215, 185] width 31 height 12
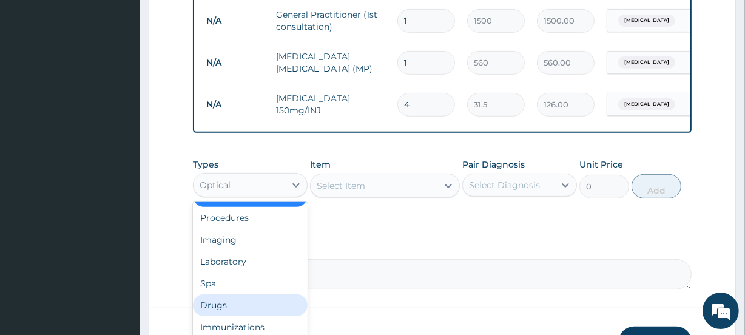
click at [237, 309] on div "Drugs" at bounding box center [250, 305] width 115 height 22
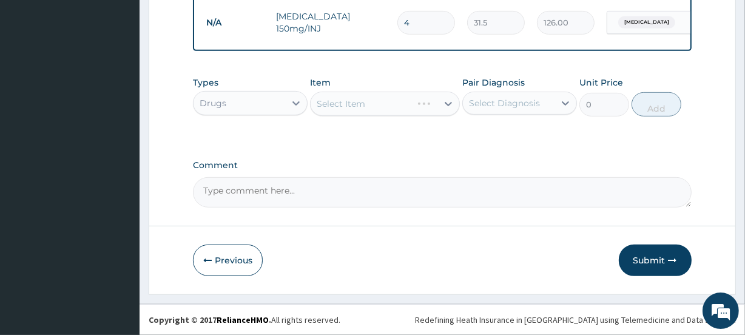
scroll to position [574, 0]
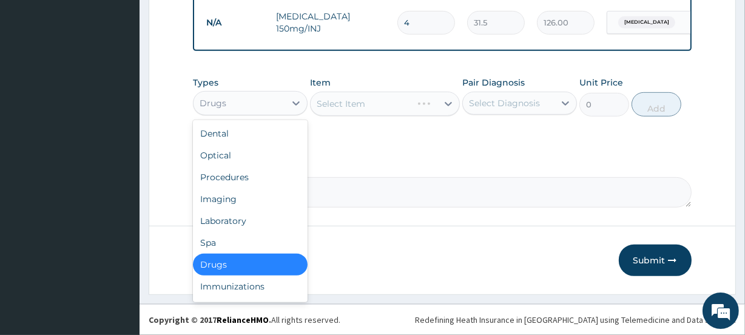
click at [260, 100] on div "Drugs" at bounding box center [240, 102] width 92 height 19
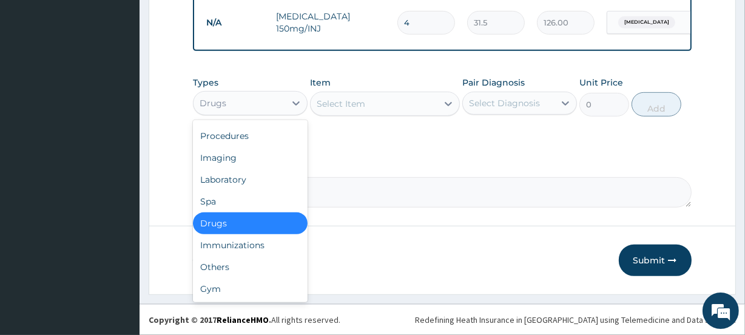
click at [374, 104] on div "Select Item" at bounding box center [374, 103] width 126 height 19
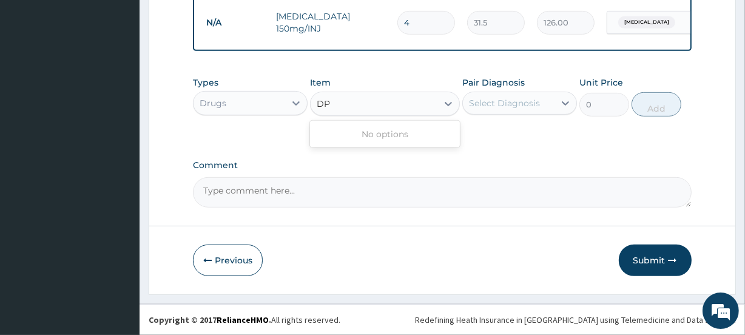
type input "D"
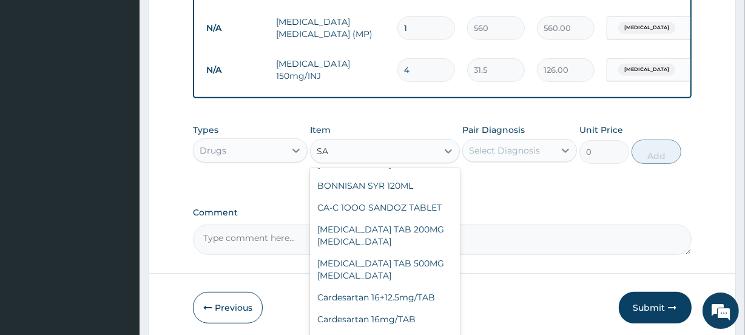
scroll to position [0, 0]
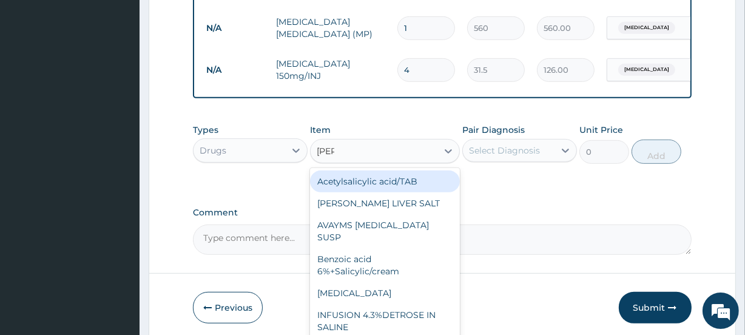
type input "SALI"
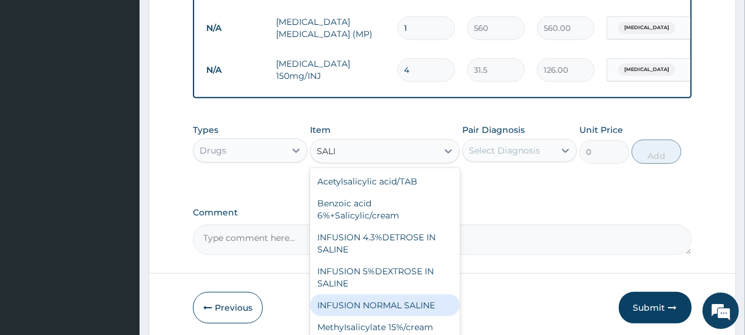
click at [396, 314] on div "INFUSION NORMAL SALINE" at bounding box center [384, 305] width 149 height 22
type input "262.5"
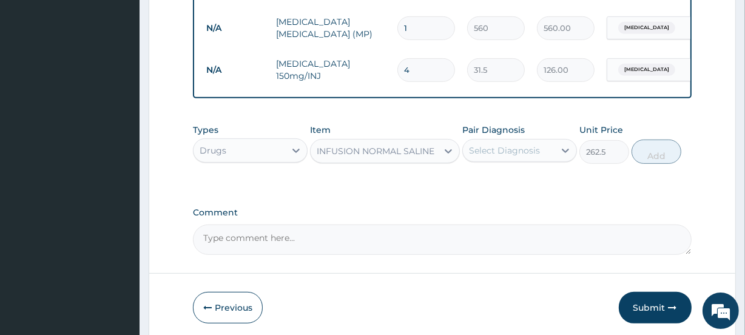
click at [383, 157] on div "INFUSION NORMAL SALINE" at bounding box center [376, 151] width 118 height 12
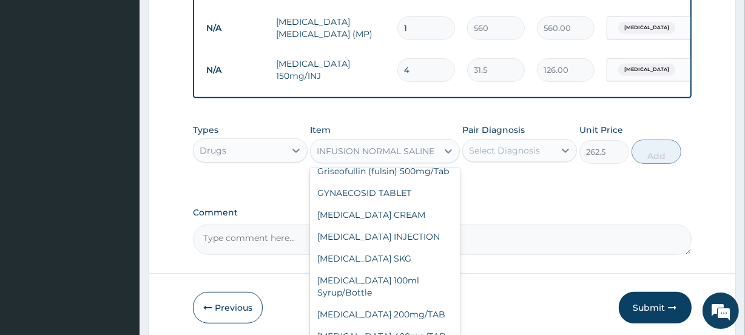
scroll to position [17621, 0]
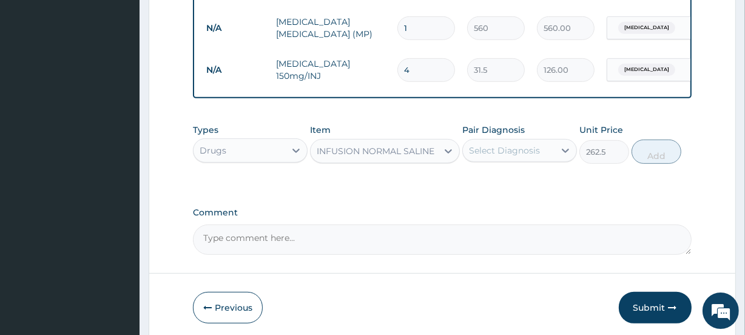
click at [507, 188] on div "Types Drugs Item INFUSION NORMAL SALINE Pair Diagnosis Select Diagnosis Unit Pr…" at bounding box center [442, 153] width 498 height 70
click at [520, 156] on div "Select Diagnosis" at bounding box center [504, 150] width 71 height 12
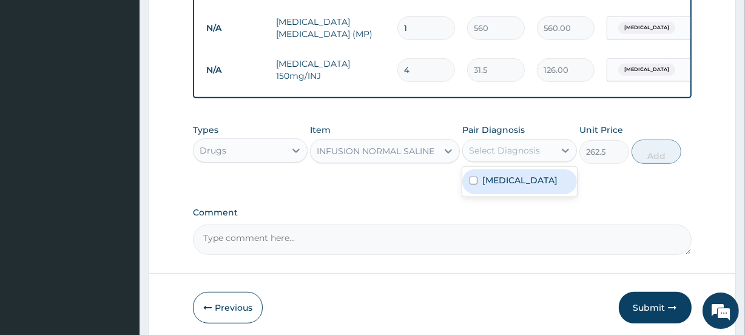
click at [500, 184] on label "Typhoid fever" at bounding box center [519, 180] width 75 height 12
checkbox input "true"
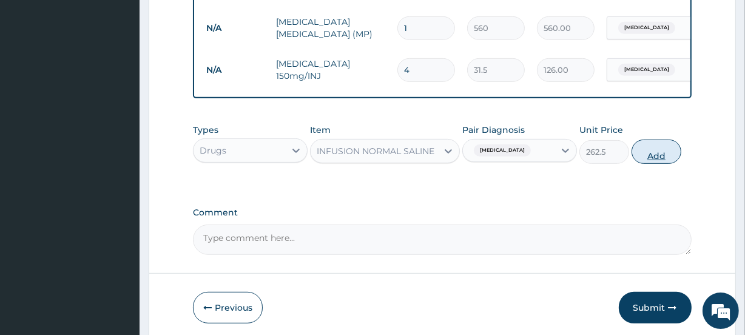
click at [667, 162] on button "Add" at bounding box center [656, 152] width 50 height 24
type input "0"
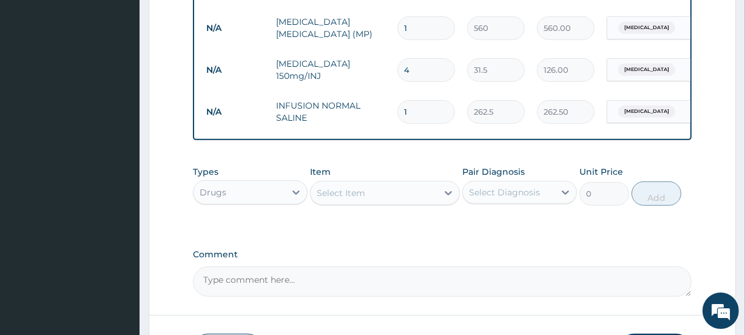
click at [385, 203] on div "Select Item" at bounding box center [374, 192] width 126 height 19
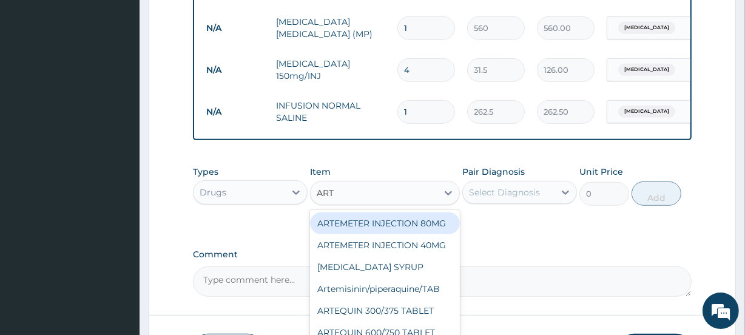
type input "ARTE"
click at [388, 231] on div "ARTEMETER INJECTION 80MG" at bounding box center [384, 223] width 149 height 22
type input "210"
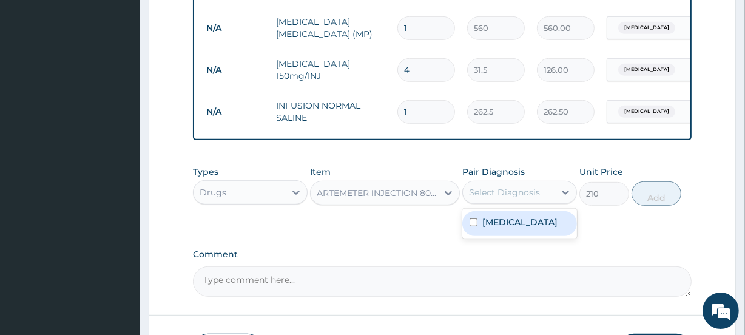
click at [505, 198] on div "Select Diagnosis" at bounding box center [504, 192] width 71 height 12
click at [494, 226] on label "Typhoid fever" at bounding box center [519, 222] width 75 height 12
checkbox input "true"
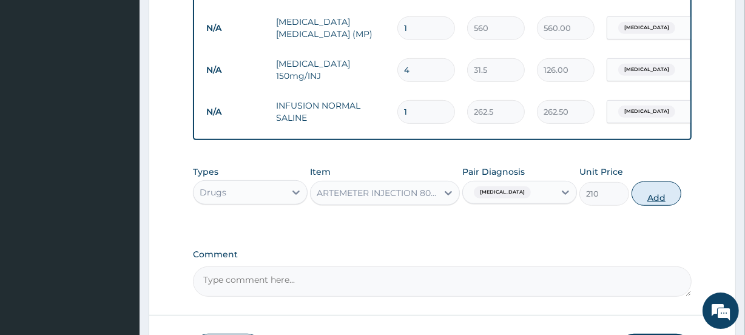
click at [659, 203] on button "Add" at bounding box center [656, 193] width 50 height 24
type input "0"
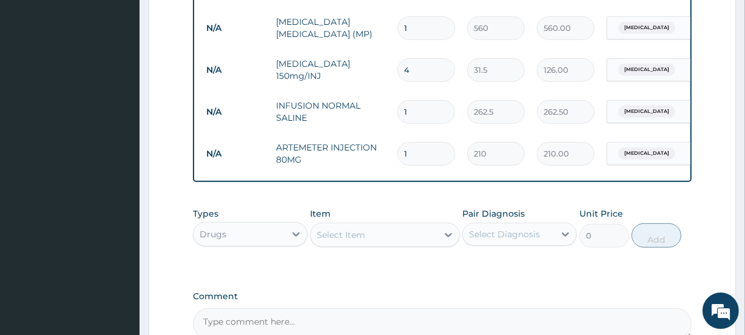
drag, startPoint x: 425, startPoint y: 151, endPoint x: 341, endPoint y: 153, distance: 83.7
click at [341, 153] on tr "N/A ARTEMETER INJECTION 80MG 1 210 210.00 Typhoid fever Delete" at bounding box center [497, 154] width 594 height 42
type input "3"
type input "630.00"
click at [355, 240] on div "Select Item" at bounding box center [341, 235] width 49 height 12
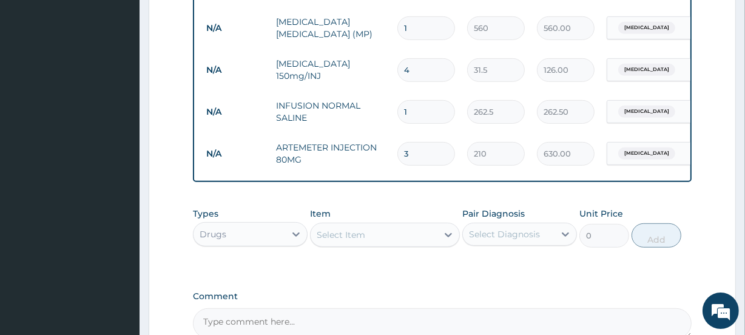
drag, startPoint x: 423, startPoint y: 151, endPoint x: 351, endPoint y: 149, distance: 71.6
click at [352, 149] on tr "N/A ARTEMETER INJECTION 80MG 3 210 630.00 Typhoid fever Delete" at bounding box center [497, 154] width 594 height 42
type input "6"
type input "1260.00"
type input "6"
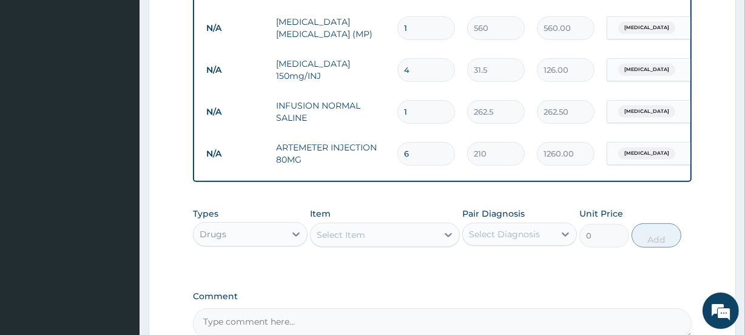
click at [393, 243] on div "Select Item" at bounding box center [374, 234] width 126 height 19
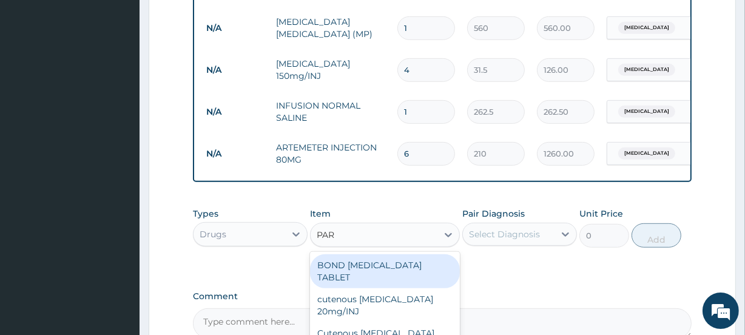
type input "PARA"
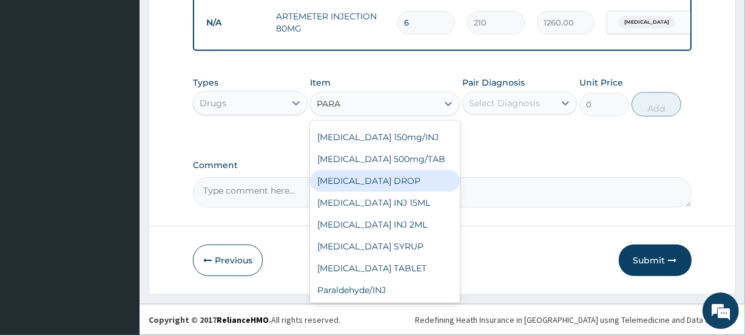
scroll to position [97, 0]
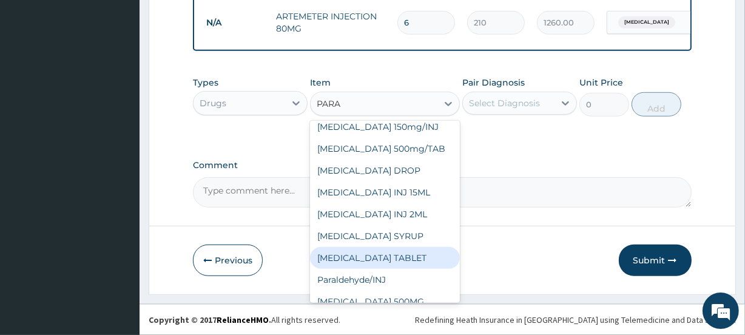
click at [405, 247] on div "PARACETAMOL TABLET" at bounding box center [384, 258] width 149 height 22
type input "2.62"
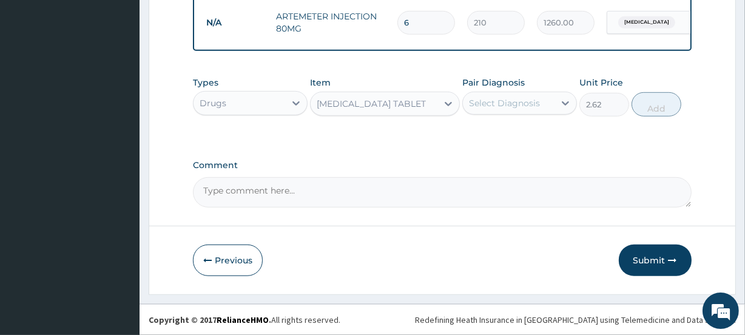
drag, startPoint x: 496, startPoint y: 101, endPoint x: 472, endPoint y: 103, distance: 23.8
click at [496, 101] on div "Select Diagnosis" at bounding box center [504, 103] width 71 height 12
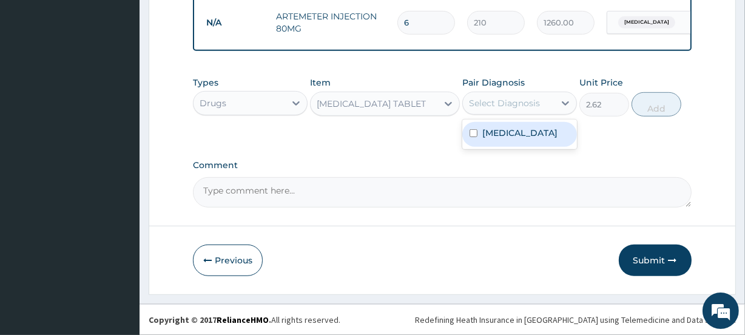
click at [473, 130] on input "checkbox" at bounding box center [473, 133] width 8 height 8
checkbox input "true"
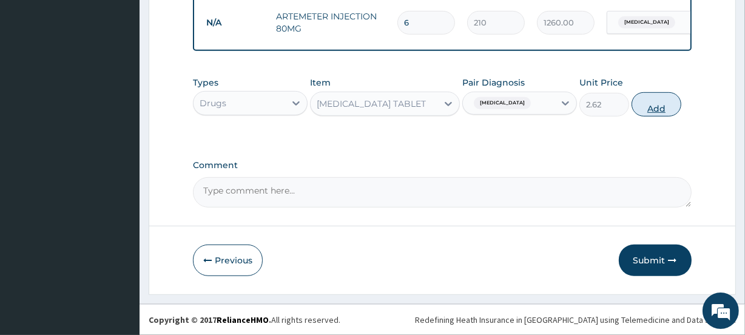
click at [649, 109] on button "Add" at bounding box center [656, 104] width 50 height 24
type input "0"
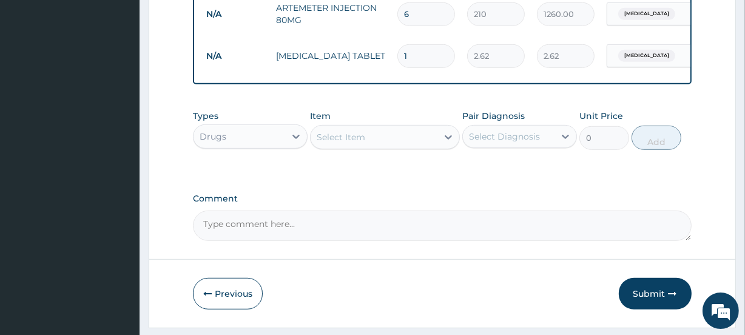
drag, startPoint x: 424, startPoint y: 61, endPoint x: 374, endPoint y: 61, distance: 50.4
click at [374, 61] on tr "N/A PARACETAMOL TABLET 1 2.62 2.62 Typhoid fever Delete" at bounding box center [497, 56] width 594 height 42
type input "2"
type input "5.24"
type input "20"
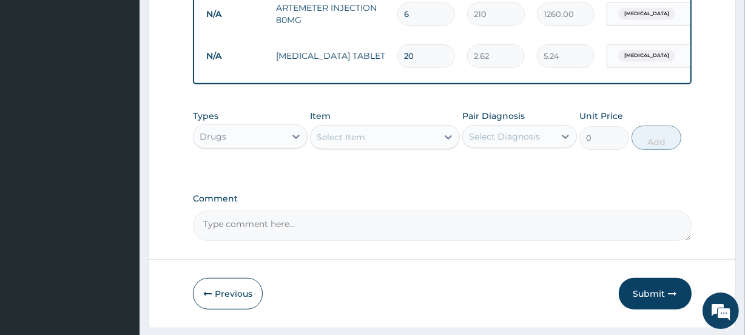
type input "52.40"
type input "20"
click at [367, 146] on div "Select Item" at bounding box center [374, 136] width 126 height 19
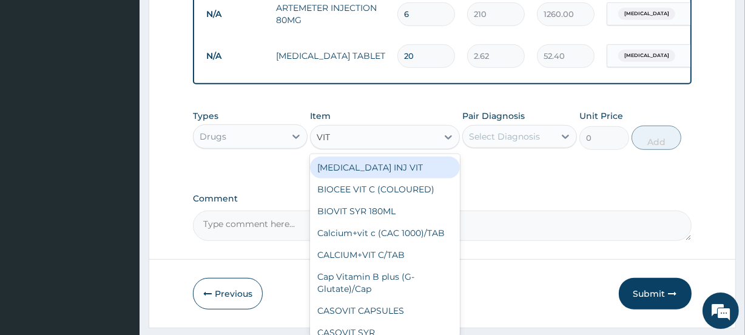
type input "VITA"
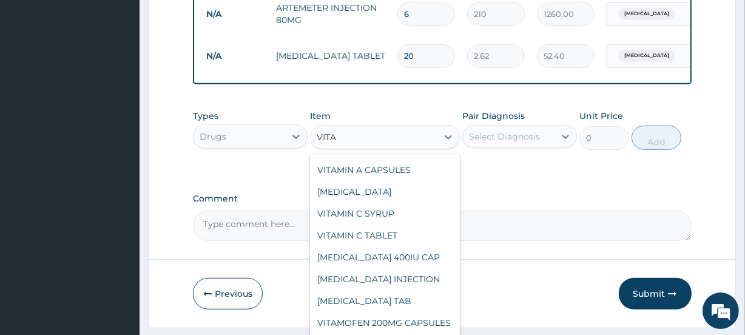
scroll to position [434, 0]
click at [380, 189] on div "VITAMIN B2" at bounding box center [384, 192] width 149 height 22
type input "2.62"
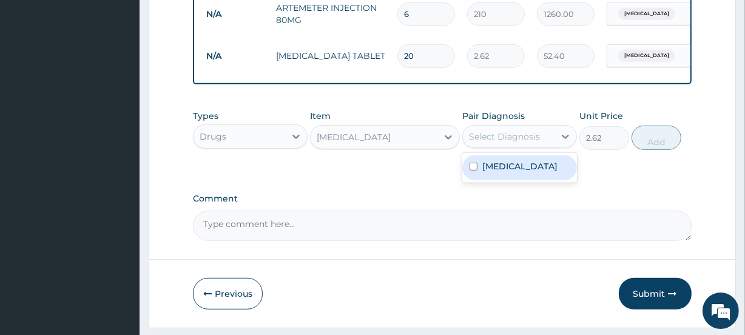
click at [473, 143] on div "Select Diagnosis" at bounding box center [504, 136] width 71 height 12
click at [471, 170] on input "checkbox" at bounding box center [473, 167] width 8 height 8
checkbox input "true"
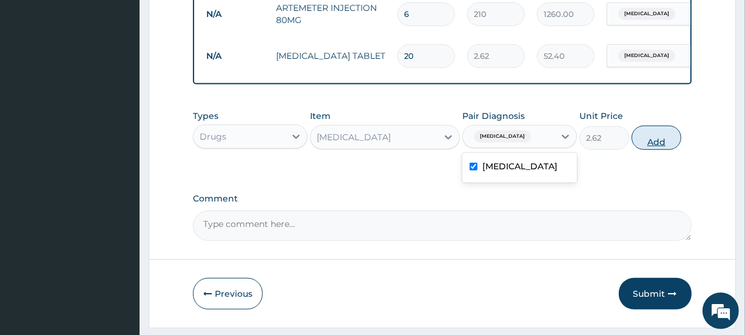
click at [655, 150] on button "Add" at bounding box center [656, 138] width 50 height 24
type input "0"
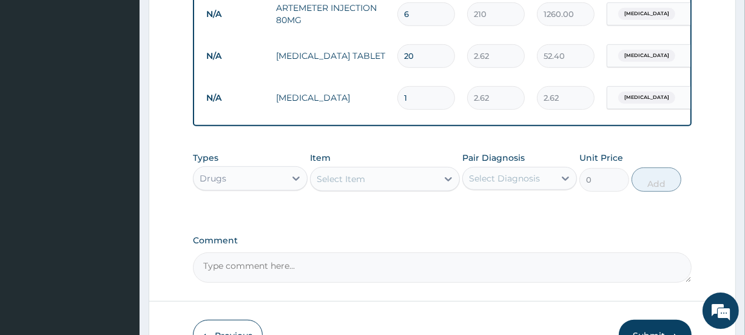
drag, startPoint x: 425, startPoint y: 101, endPoint x: 313, endPoint y: 90, distance: 112.1
click at [313, 90] on tr "N/A VITAMIN B2 1 2.62 2.62 Typhoid fever Delete" at bounding box center [497, 98] width 594 height 42
type input "2"
type input "5.24"
type input "20"
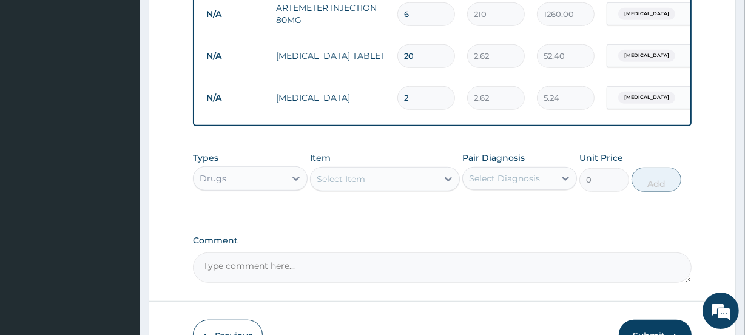
type input "52.40"
type input "19"
type input "49.78"
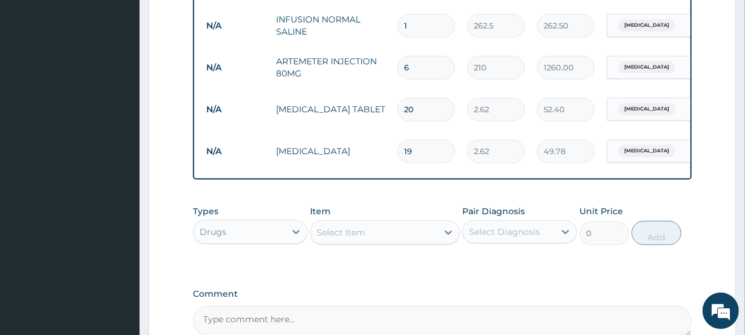
scroll to position [658, 0]
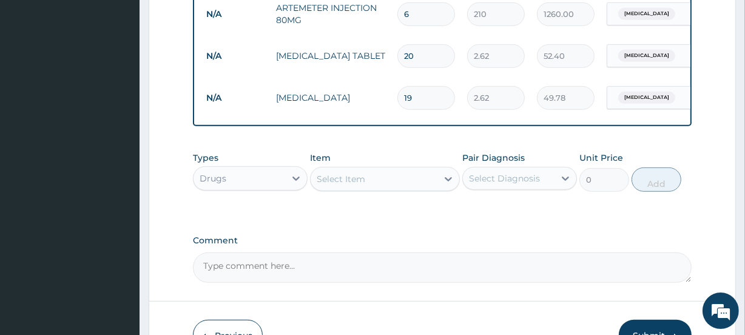
type input "19"
click at [346, 185] on div "Select Item" at bounding box center [341, 179] width 49 height 12
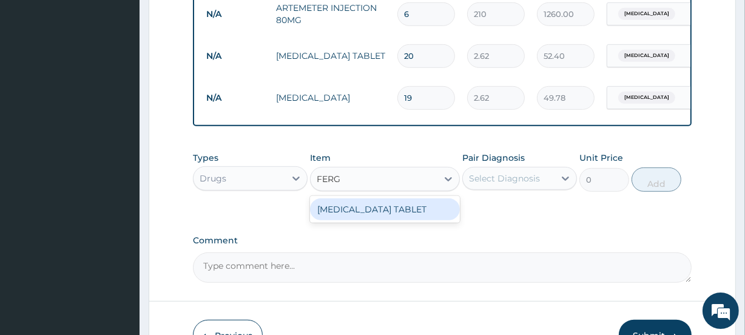
type input "FER"
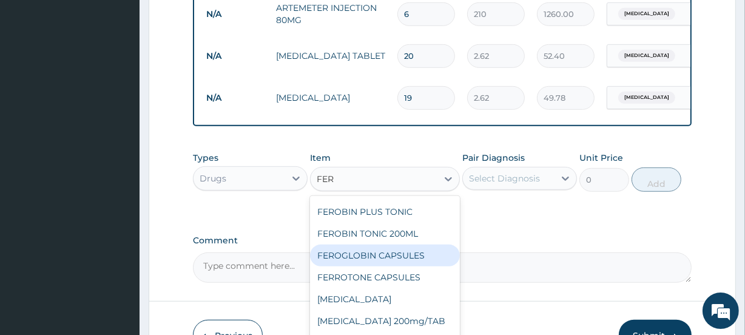
scroll to position [119, 0]
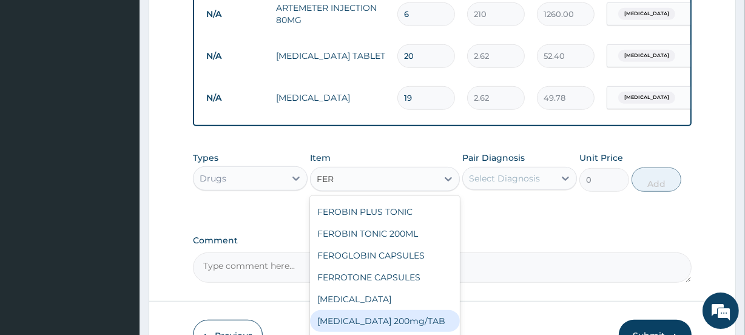
click at [400, 317] on div "FERROUS SULPHATE 200mg/TAB" at bounding box center [384, 321] width 149 height 22
type input "3.15"
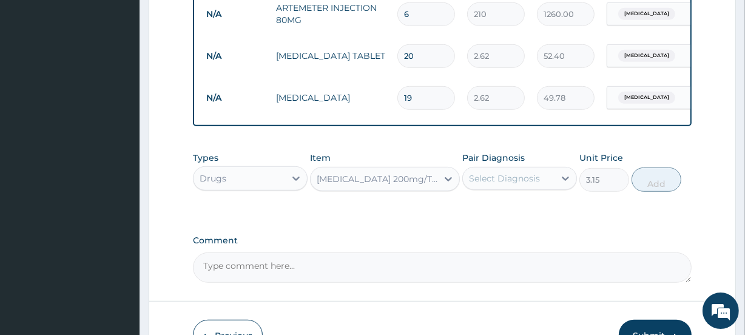
click at [474, 184] on div "Select Diagnosis" at bounding box center [504, 178] width 71 height 12
click at [479, 220] on div "Typhoid fever" at bounding box center [519, 209] width 115 height 25
checkbox input "true"
click at [661, 192] on button "Add" at bounding box center [656, 179] width 50 height 24
type input "0"
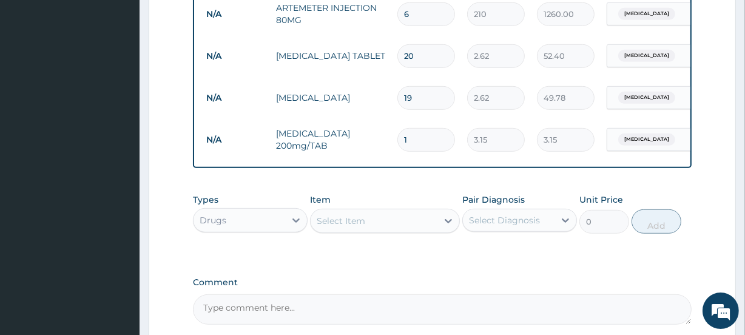
drag, startPoint x: 419, startPoint y: 141, endPoint x: 313, endPoint y: 140, distance: 105.6
click at [313, 140] on tr "N/A FERROUS SULPHATE 200mg/TAB 1 3.15 3.15 Typhoid fever Delete" at bounding box center [497, 140] width 594 height 42
type input "2"
type input "6.30"
type input "20"
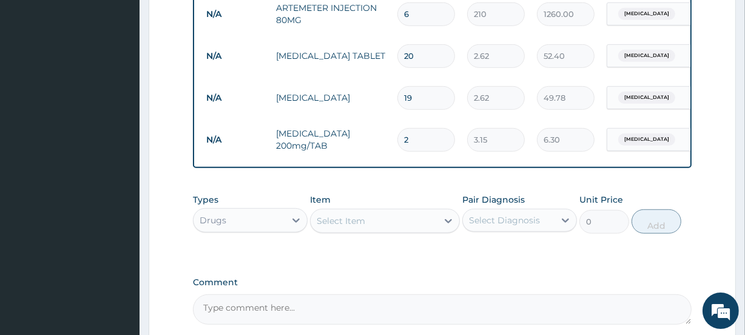
type input "63.00"
type input "20"
drag, startPoint x: 416, startPoint y: 101, endPoint x: 349, endPoint y: 103, distance: 67.4
click at [351, 103] on tr "N/A VITAMIN B2 19 2.62 49.78 Typhoid fever Delete" at bounding box center [497, 98] width 594 height 42
type input "2"
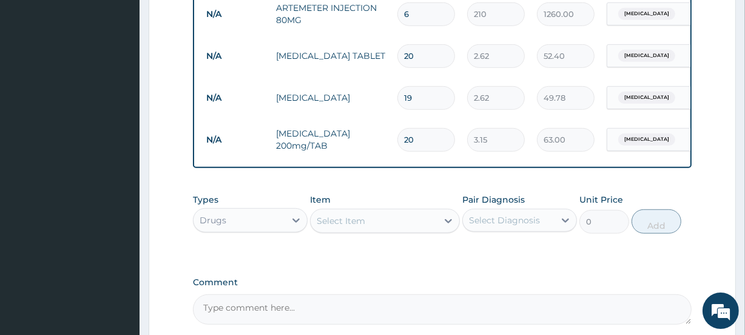
type input "5.24"
type input "20"
type input "52.40"
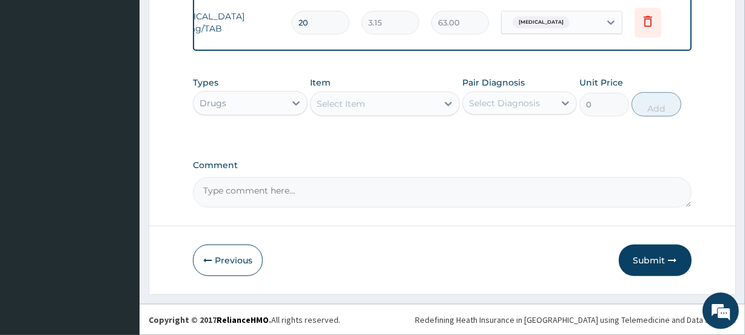
scroll to position [784, 0]
type input "20"
click at [385, 105] on div "Select Item" at bounding box center [374, 103] width 126 height 19
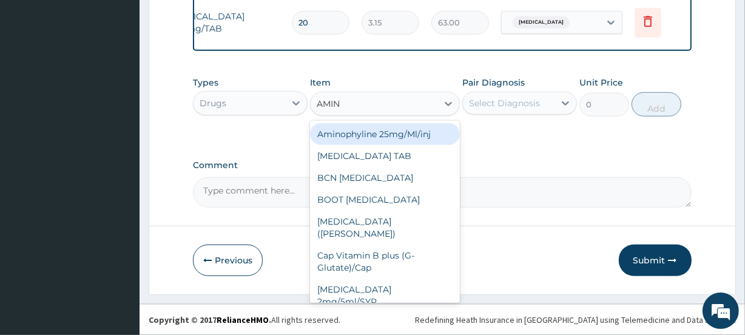
type input "AMINO"
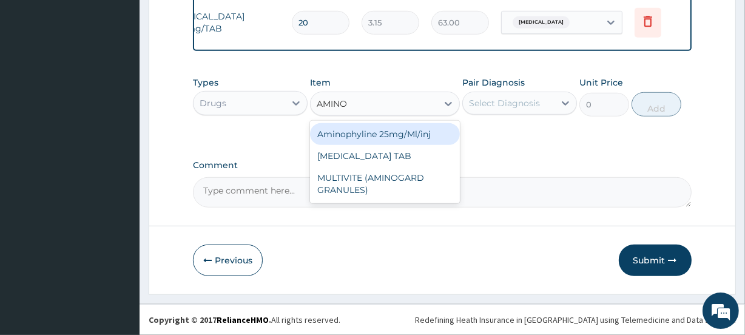
click at [411, 133] on div "Aminophyline 25mg/Ml/inj" at bounding box center [384, 134] width 149 height 22
type input "63"
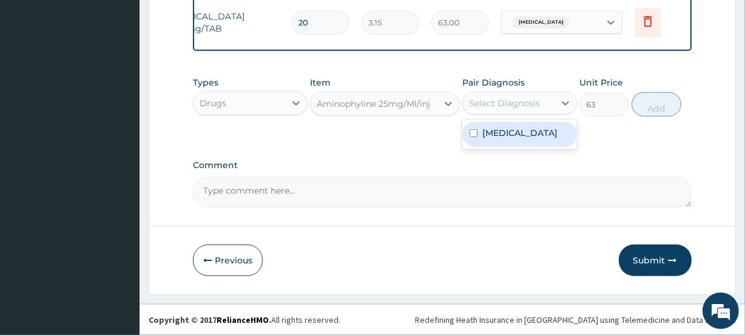
click at [503, 103] on div "Select Diagnosis" at bounding box center [504, 103] width 71 height 12
click at [502, 133] on label "Typhoid fever" at bounding box center [519, 133] width 75 height 12
checkbox input "true"
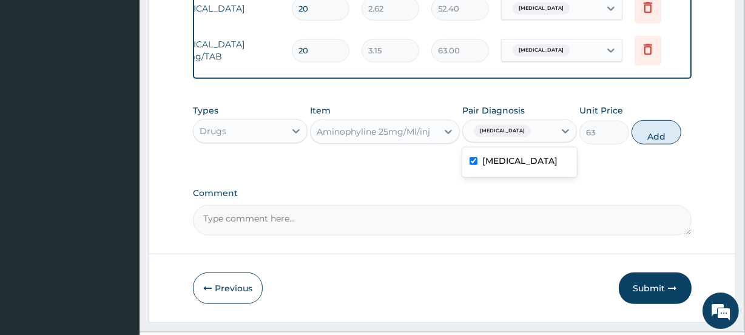
scroll to position [729, 0]
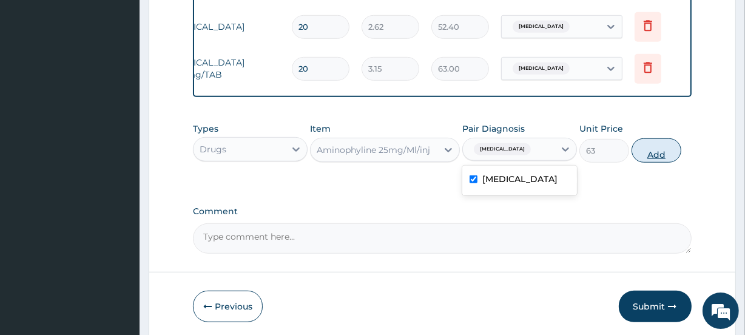
click at [661, 163] on button "Add" at bounding box center [656, 150] width 50 height 24
type input "0"
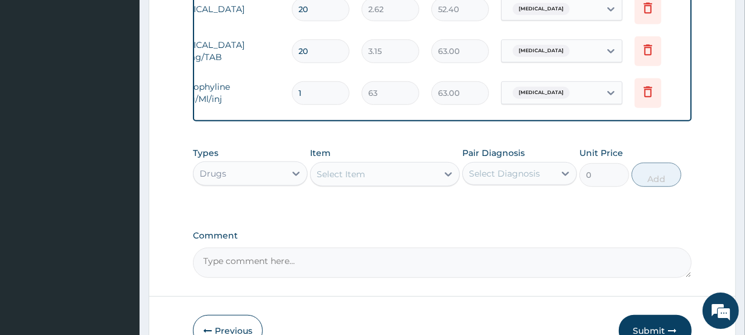
scroll to position [771, 0]
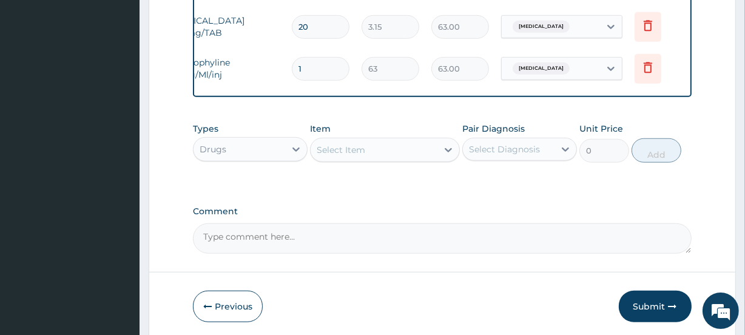
click at [377, 155] on div "Select Item" at bounding box center [374, 149] width 126 height 19
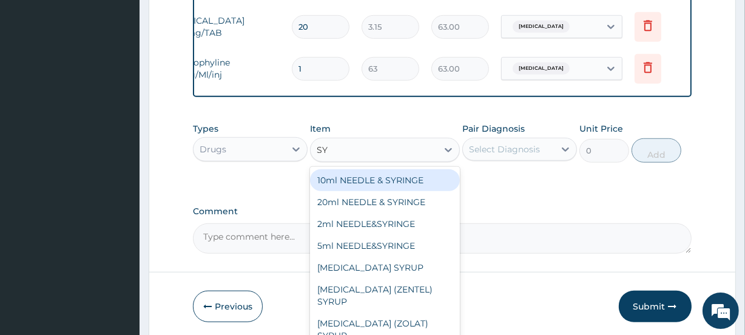
type input "S"
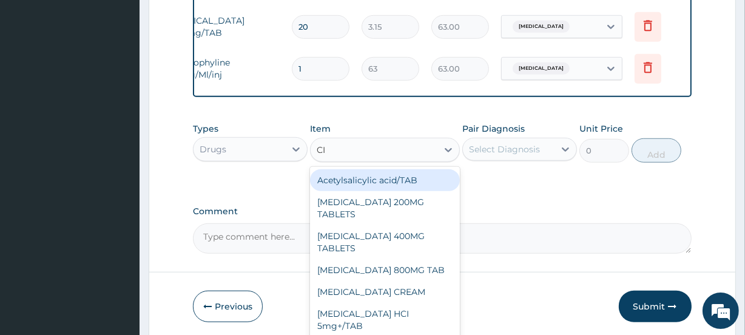
type input "CIP"
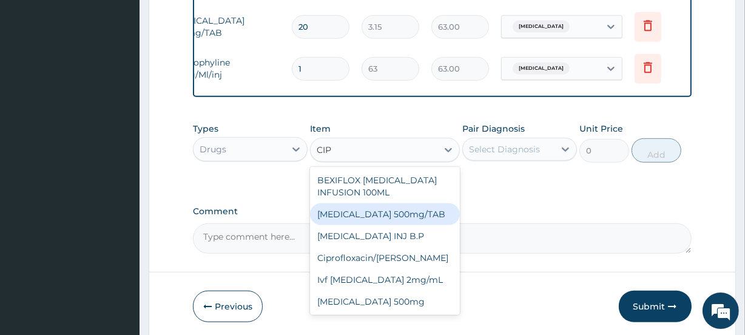
click at [425, 224] on div "Ciprofloxacin 500mg/TAB" at bounding box center [384, 214] width 149 height 22
type input "26.77"
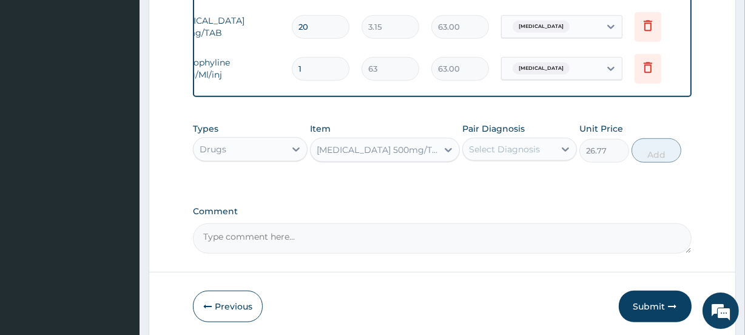
click at [485, 155] on div "Select Diagnosis" at bounding box center [504, 149] width 71 height 12
click at [508, 182] on label "Typhoid fever" at bounding box center [519, 179] width 75 height 12
checkbox input "true"
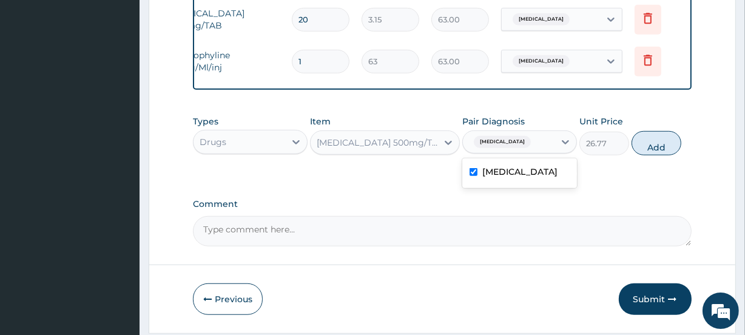
scroll to position [716, 0]
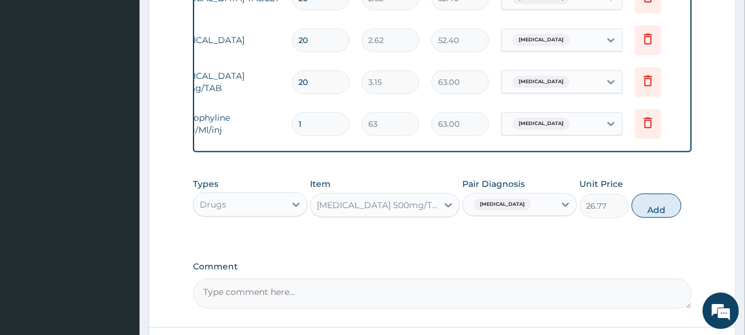
drag, startPoint x: 320, startPoint y: 125, endPoint x: 213, endPoint y: 127, distance: 106.8
click at [213, 127] on tr "N/A Aminophyline 25mg/Ml/inj 1 63 63.00 Typhoid fever Delete" at bounding box center [392, 124] width 594 height 42
type input "2"
type input "126.00"
type input "20"
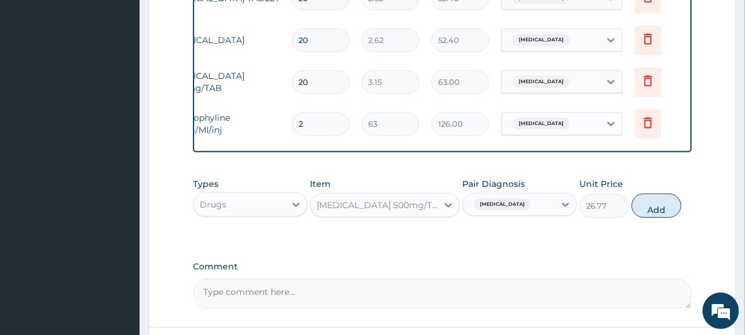
type input "1260.00"
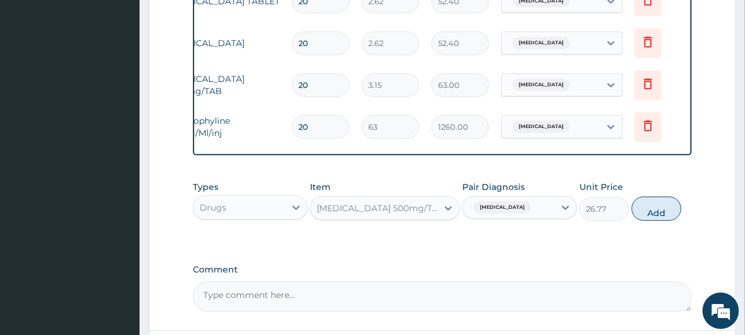
scroll to position [826, 0]
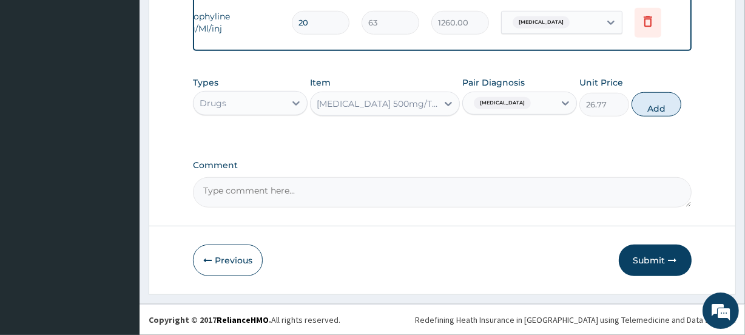
type input "20"
click at [263, 103] on div "Drugs" at bounding box center [240, 102] width 92 height 19
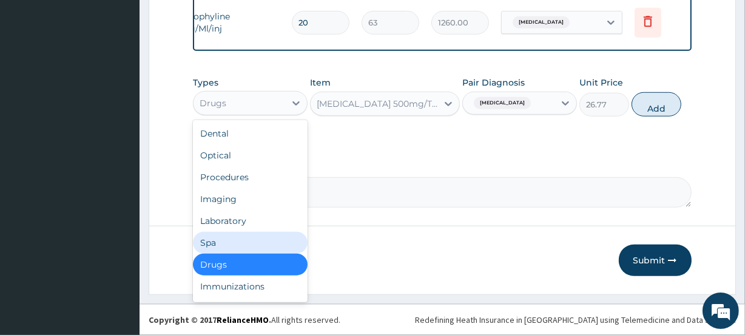
scroll to position [41, 0]
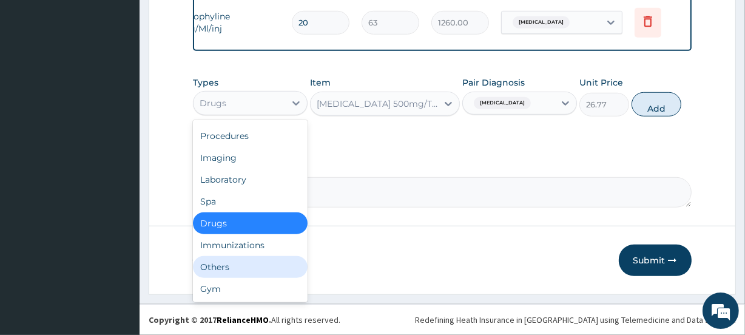
click at [243, 268] on div "Others" at bounding box center [250, 267] width 115 height 22
type input "0"
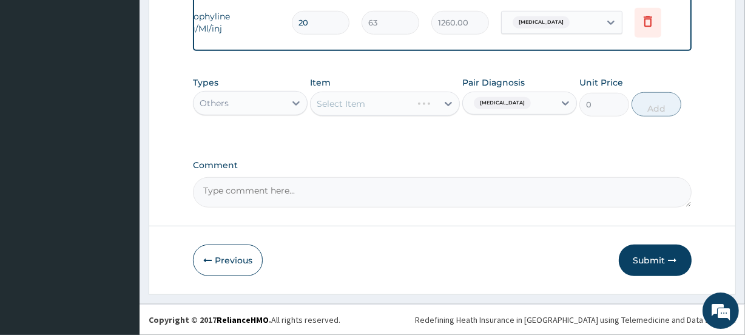
click at [400, 106] on div "Select Item" at bounding box center [384, 104] width 149 height 24
click at [452, 102] on icon at bounding box center [448, 104] width 12 height 12
click at [396, 111] on div "Select Item" at bounding box center [374, 103] width 126 height 19
click at [400, 109] on div "Select Item" at bounding box center [374, 103] width 126 height 19
click at [401, 109] on div "Select Item" at bounding box center [374, 103] width 126 height 19
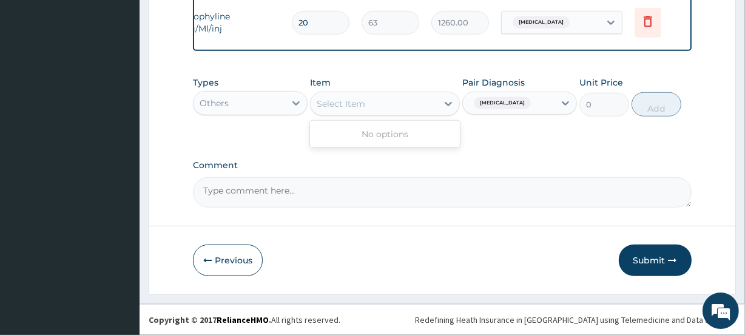
click at [401, 109] on div "Select Item" at bounding box center [374, 103] width 126 height 19
click at [263, 109] on div "Others" at bounding box center [240, 102] width 92 height 19
click at [648, 263] on button "Submit" at bounding box center [655, 260] width 73 height 32
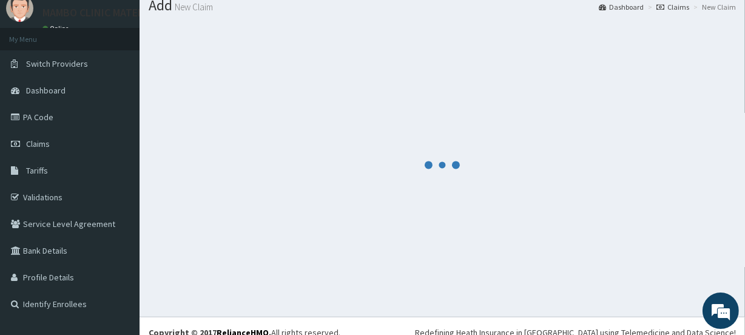
scroll to position [54, 0]
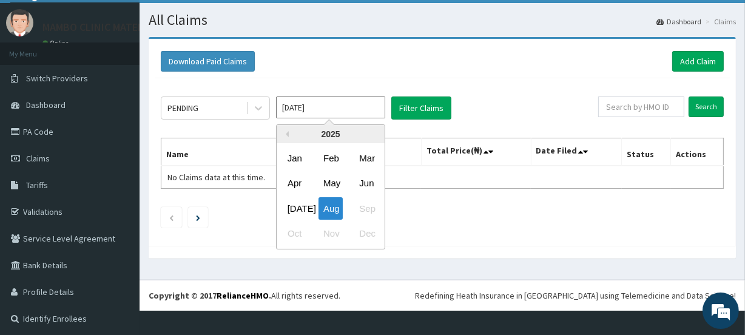
click at [349, 108] on input "[DATE]" at bounding box center [330, 107] width 109 height 22
click at [422, 105] on button "Filter Claims" at bounding box center [421, 107] width 60 height 23
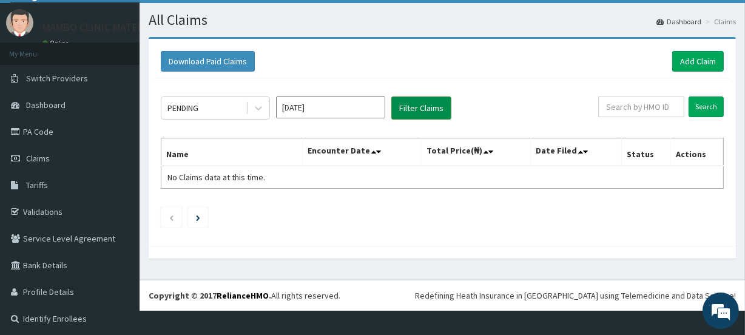
click at [422, 105] on button "Filter Claims" at bounding box center [421, 107] width 60 height 23
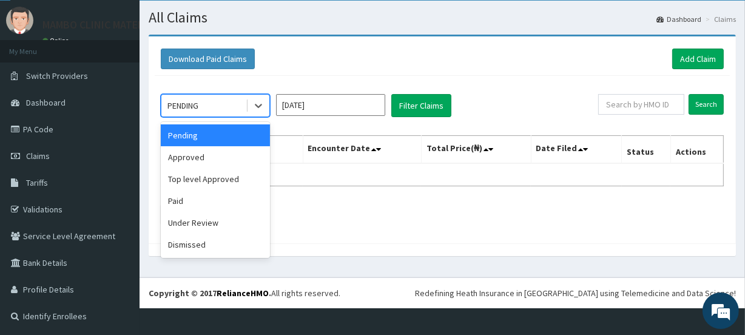
click at [239, 99] on div "PENDING" at bounding box center [203, 105] width 84 height 19
click at [244, 221] on div "Under Review" at bounding box center [215, 223] width 109 height 22
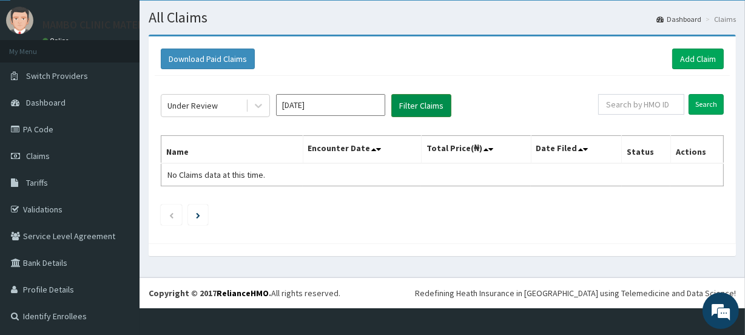
click at [423, 104] on button "Filter Claims" at bounding box center [421, 105] width 60 height 23
click at [229, 103] on div "Under Review" at bounding box center [203, 105] width 84 height 19
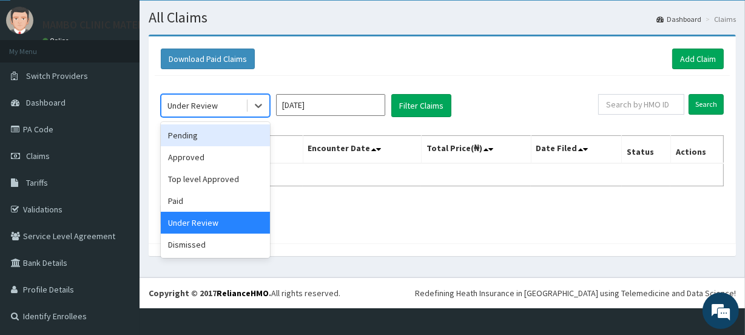
click at [243, 135] on div "Pending" at bounding box center [215, 135] width 109 height 22
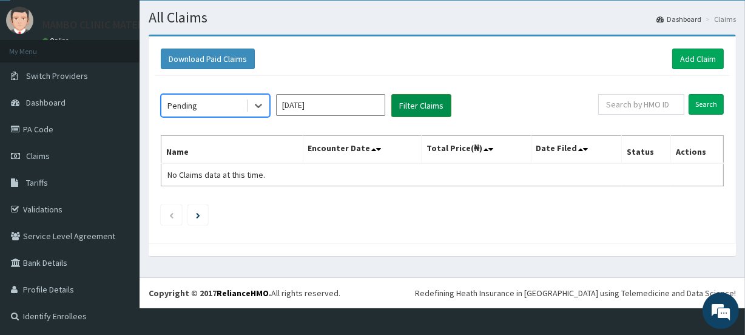
click at [434, 103] on button "Filter Claims" at bounding box center [421, 105] width 60 height 23
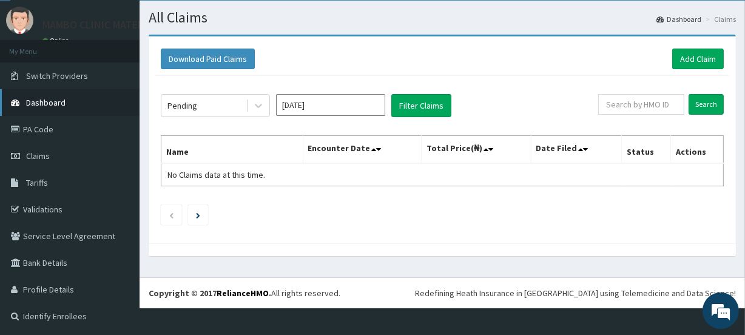
click at [64, 97] on span "Dashboard" at bounding box center [45, 102] width 39 height 11
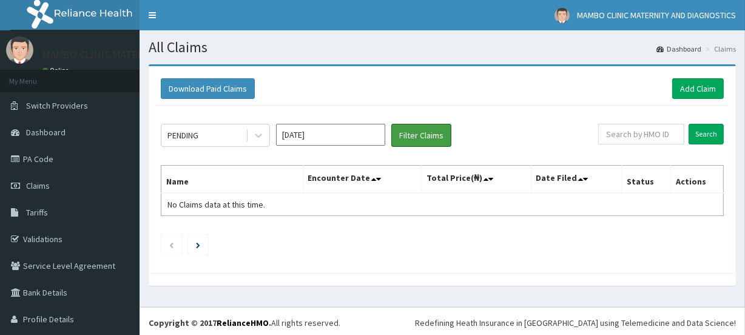
click at [412, 132] on button "Filter Claims" at bounding box center [421, 135] width 60 height 23
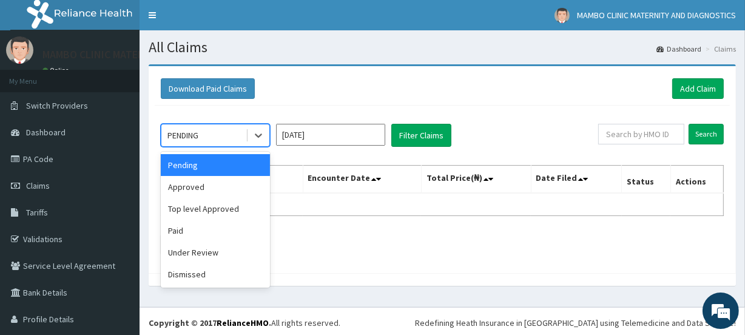
click at [245, 130] on div "PENDING" at bounding box center [203, 135] width 84 height 19
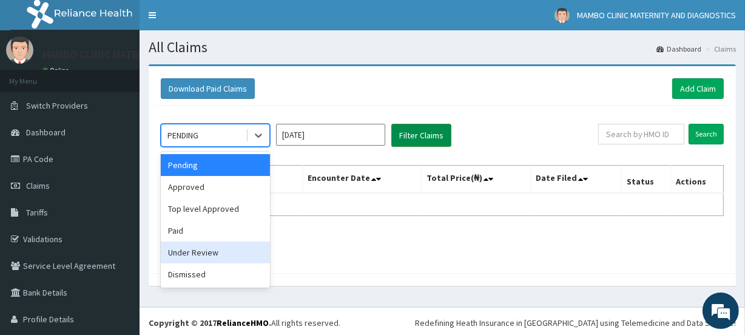
click at [428, 129] on button "Filter Claims" at bounding box center [421, 135] width 60 height 23
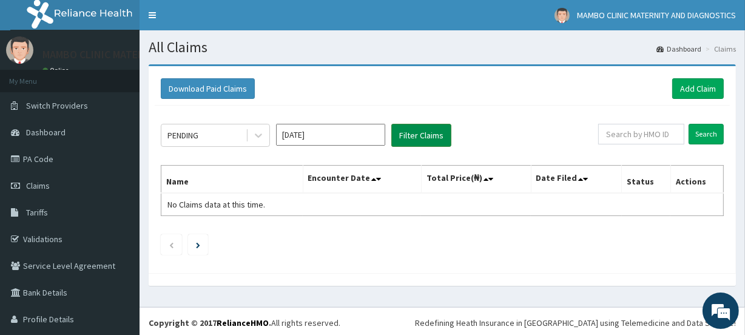
click at [428, 129] on button "Filter Claims" at bounding box center [421, 135] width 60 height 23
click at [199, 243] on icon "Next page" at bounding box center [198, 245] width 4 height 6
click at [337, 132] on input "[DATE]" at bounding box center [330, 135] width 109 height 22
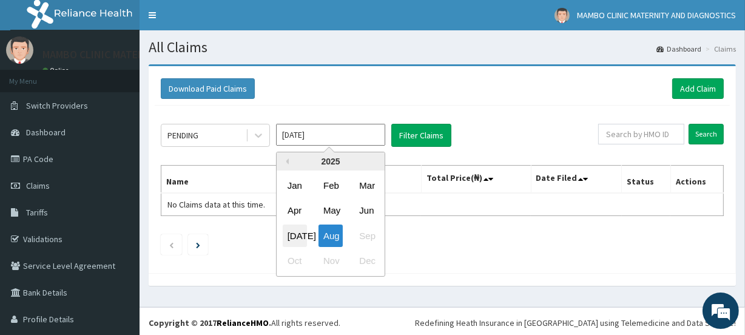
click at [291, 231] on div "[DATE]" at bounding box center [295, 235] width 24 height 22
type input "[DATE]"
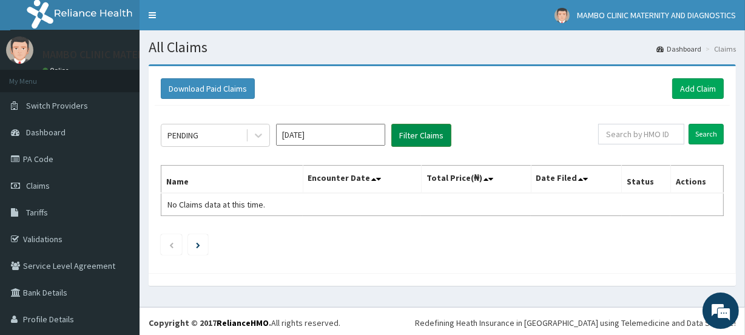
click at [406, 140] on button "Filter Claims" at bounding box center [421, 135] width 60 height 23
click at [426, 136] on button "Filter Claims" at bounding box center [421, 135] width 60 height 23
click at [198, 239] on link "Next page" at bounding box center [198, 244] width 4 height 11
